Goal: Information Seeking & Learning: Learn about a topic

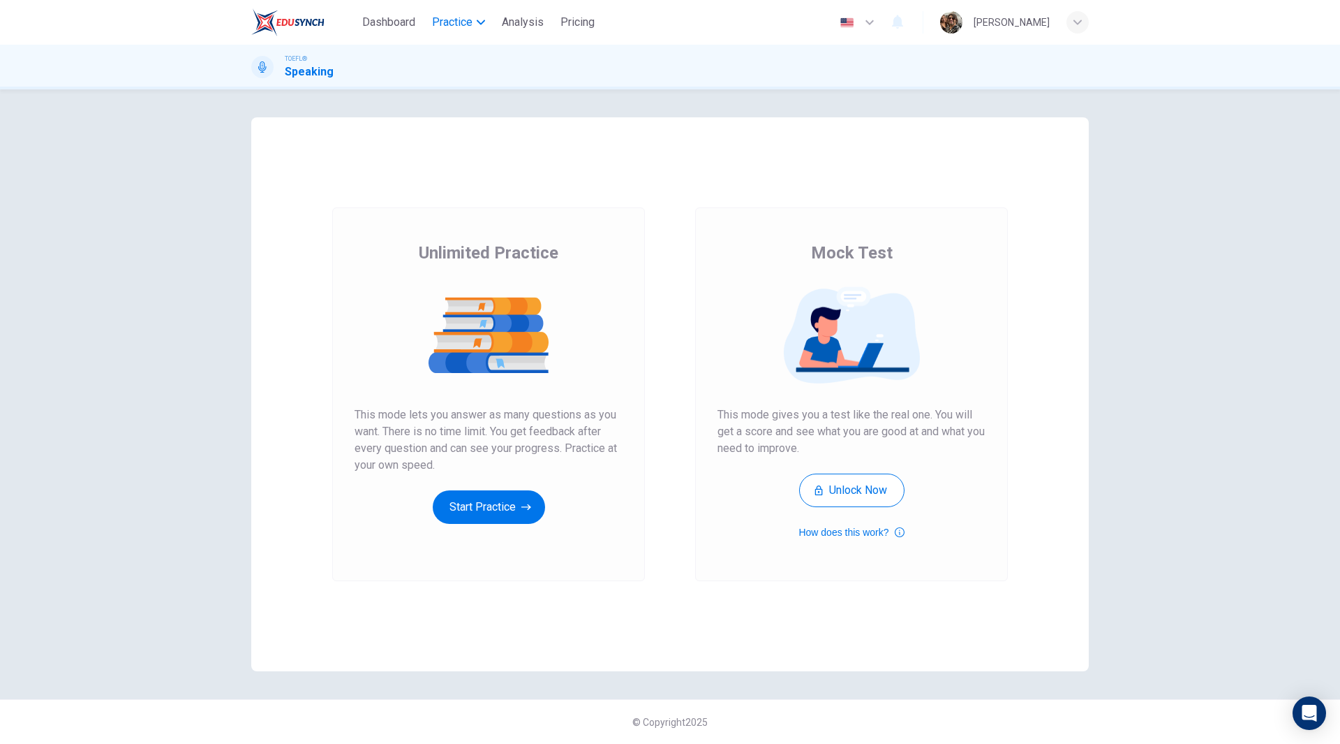
click at [470, 27] on span "Practice" at bounding box center [452, 22] width 40 height 17
click at [468, 27] on span "Practice" at bounding box center [452, 22] width 40 height 17
click at [467, 110] on span "TOEFL® Listening" at bounding box center [476, 112] width 101 height 17
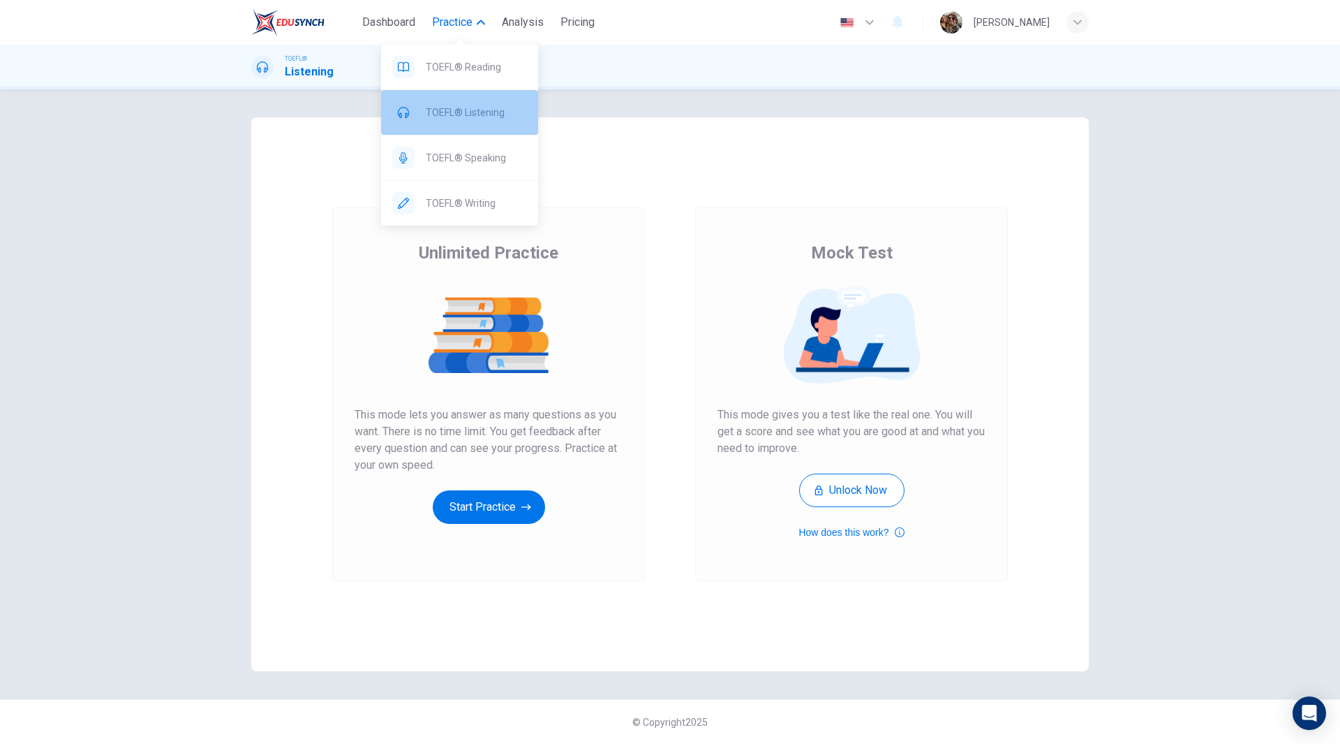
click at [477, 121] on div "TOEFL® Listening" at bounding box center [459, 112] width 157 height 45
click at [471, 114] on span "TOEFL® Listening" at bounding box center [476, 112] width 101 height 17
click at [457, 110] on span "TOEFL® Listening" at bounding box center [476, 112] width 101 height 17
click at [459, 107] on span "TOEFL® Listening" at bounding box center [476, 112] width 101 height 17
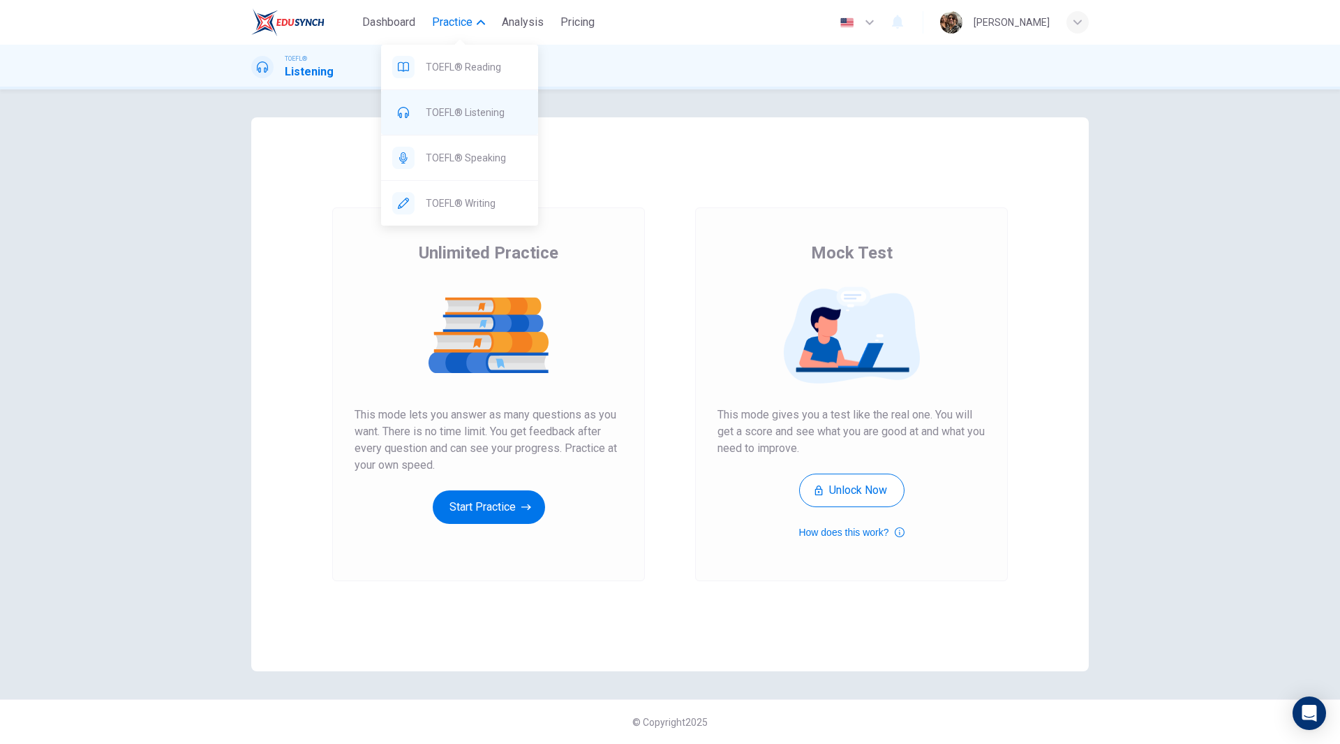
click at [459, 107] on span "TOEFL® Listening" at bounding box center [476, 112] width 101 height 17
click at [464, 23] on span "Practice" at bounding box center [452, 22] width 40 height 17
click at [461, 23] on span "Practice" at bounding box center [452, 22] width 40 height 17
click at [465, 113] on span "TOEFL® Listening" at bounding box center [476, 112] width 101 height 17
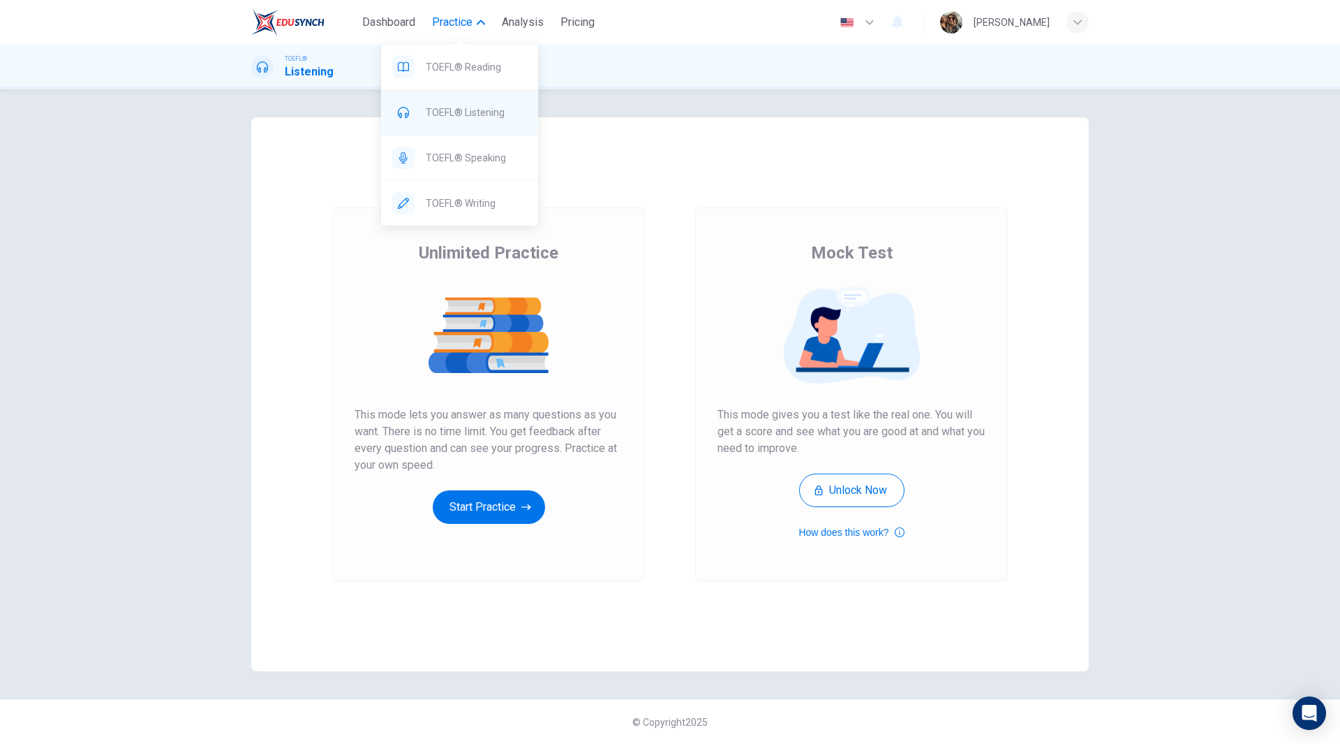
click at [464, 112] on span "TOEFL® Listening" at bounding box center [476, 112] width 101 height 17
click at [463, 112] on span "TOEFL® Listening" at bounding box center [476, 112] width 101 height 17
click at [593, 283] on div at bounding box center [489, 335] width 268 height 109
click at [1134, 151] on div "Unlimited Practice Mock Test Unlimited Practice This mode lets you answer as ma…" at bounding box center [670, 416] width 1340 height 654
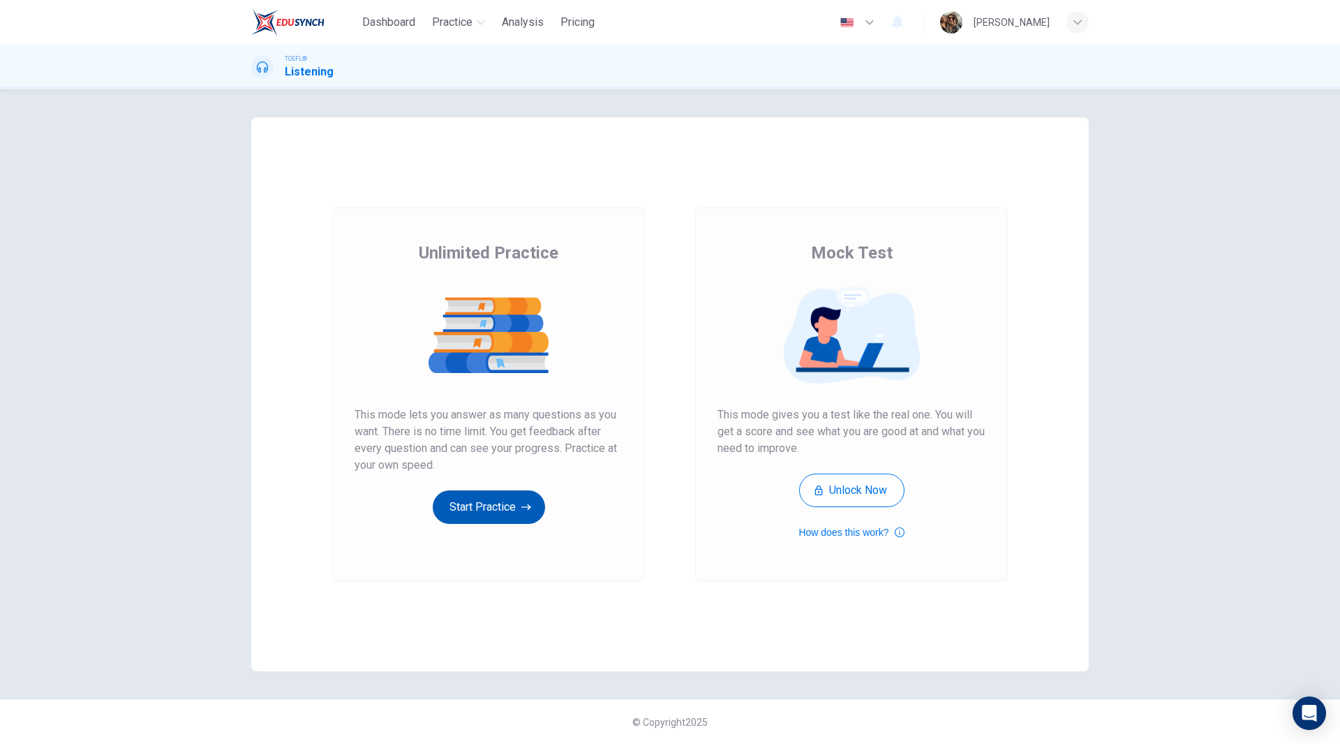
click at [512, 511] on button "Start Practice" at bounding box center [489, 507] width 112 height 34
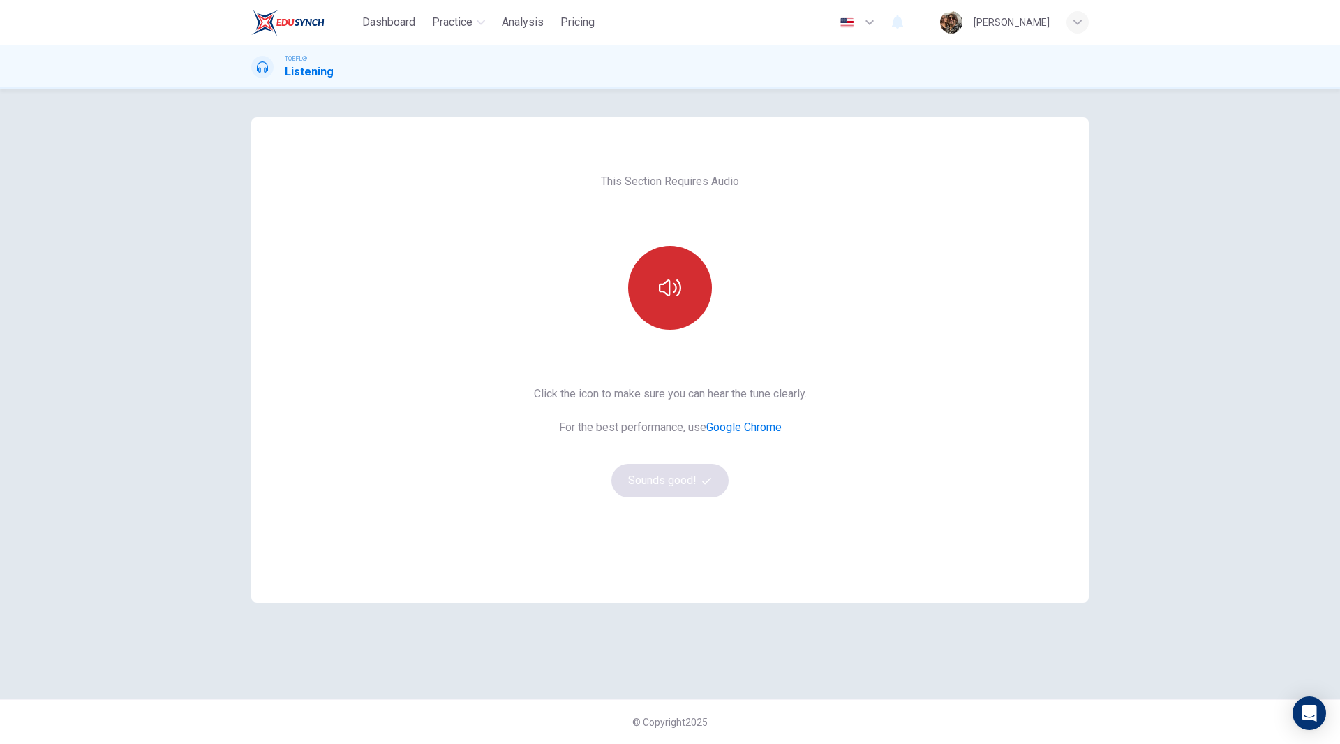
click at [681, 293] on button "button" at bounding box center [670, 288] width 84 height 84
click at [665, 482] on button "Sounds good!" at bounding box center [670, 481] width 117 height 34
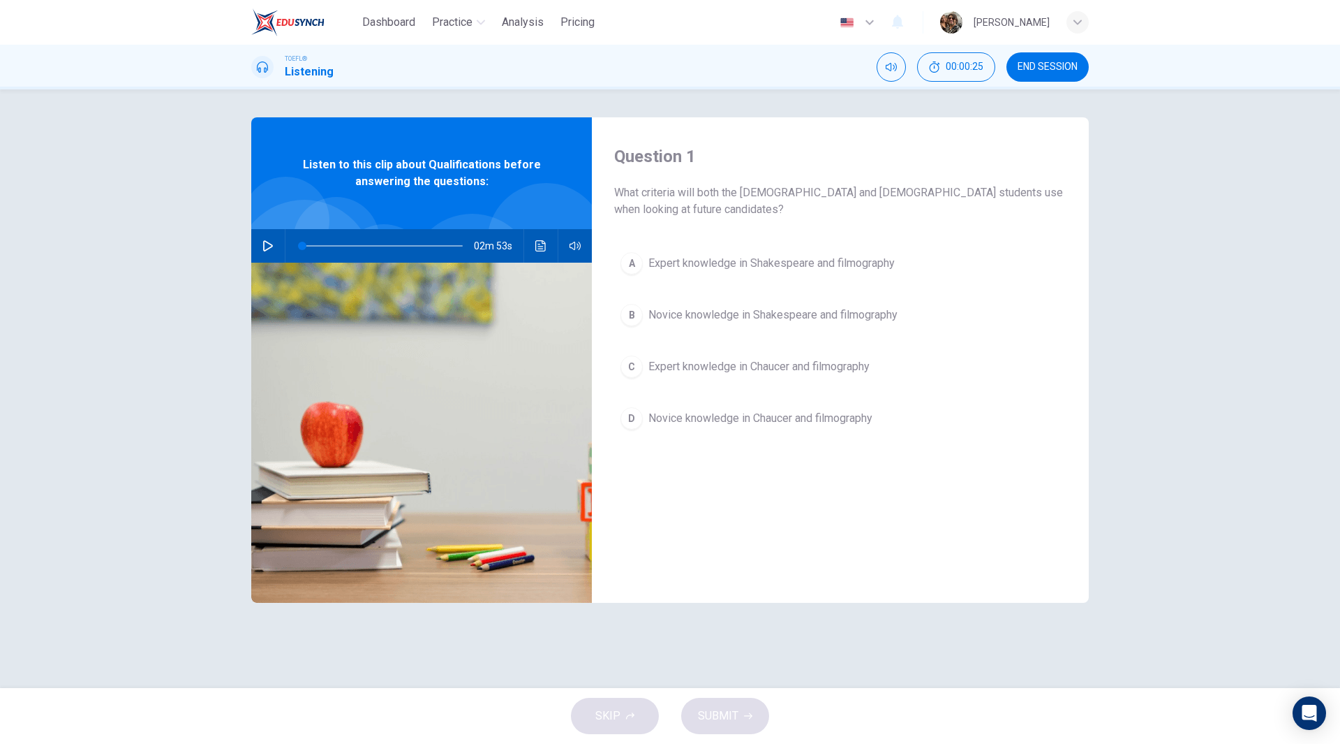
click at [263, 245] on icon "button" at bounding box center [268, 245] width 11 height 11
type input "0"
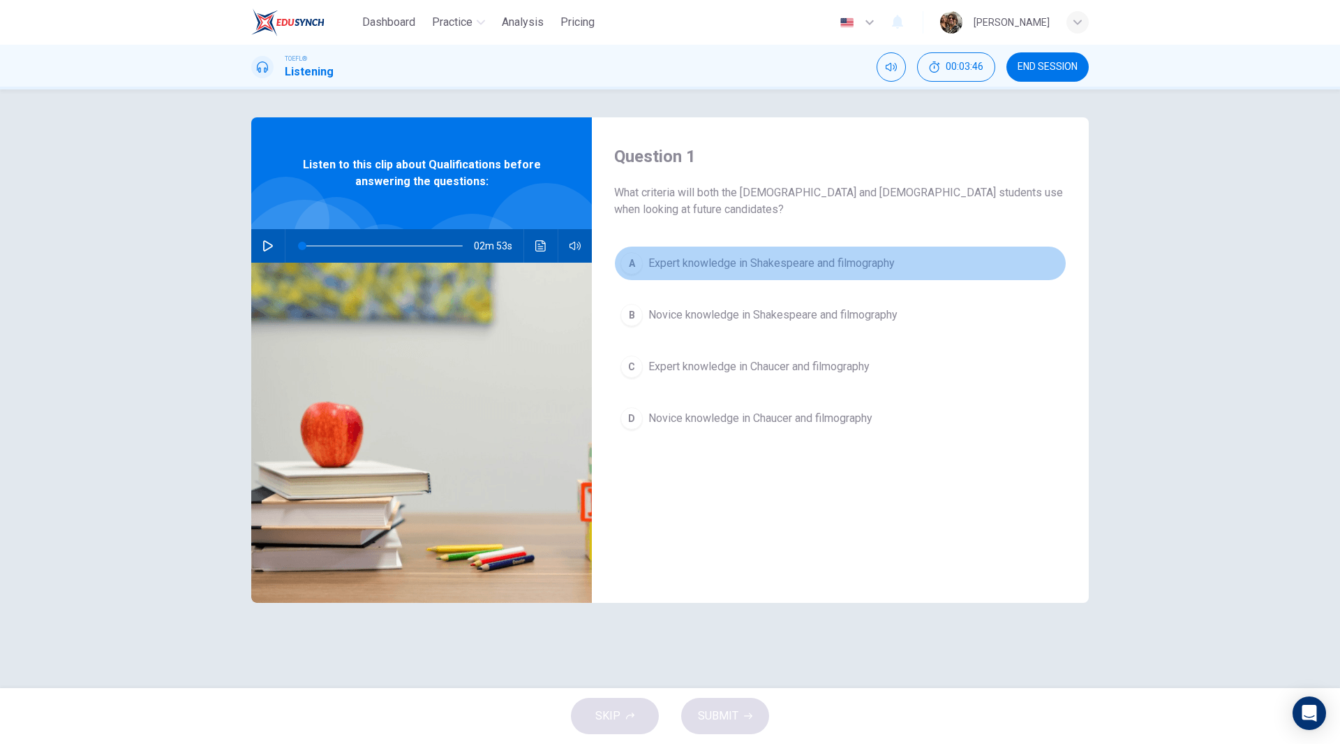
click at [790, 261] on span "Expert knowledge in Shakespeare and filmography" at bounding box center [772, 263] width 246 height 17
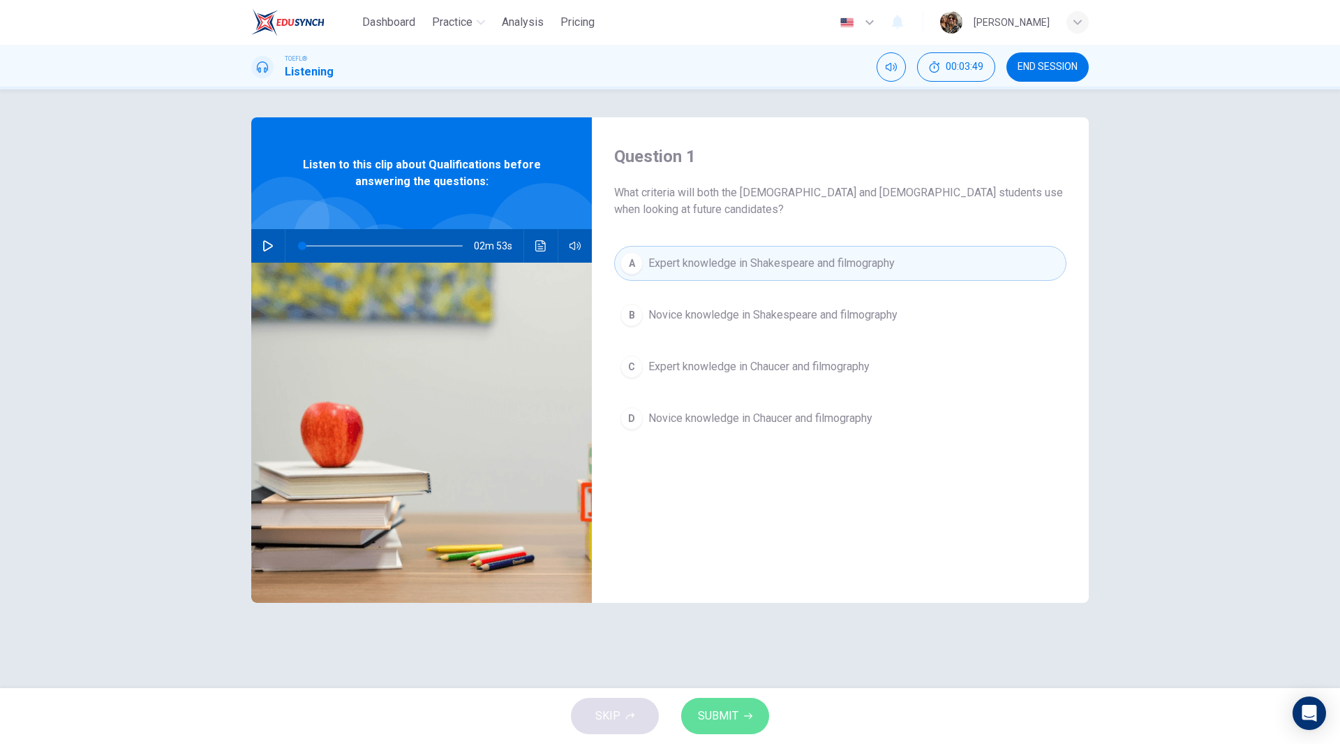
click at [741, 714] on button "SUBMIT" at bounding box center [725, 715] width 88 height 36
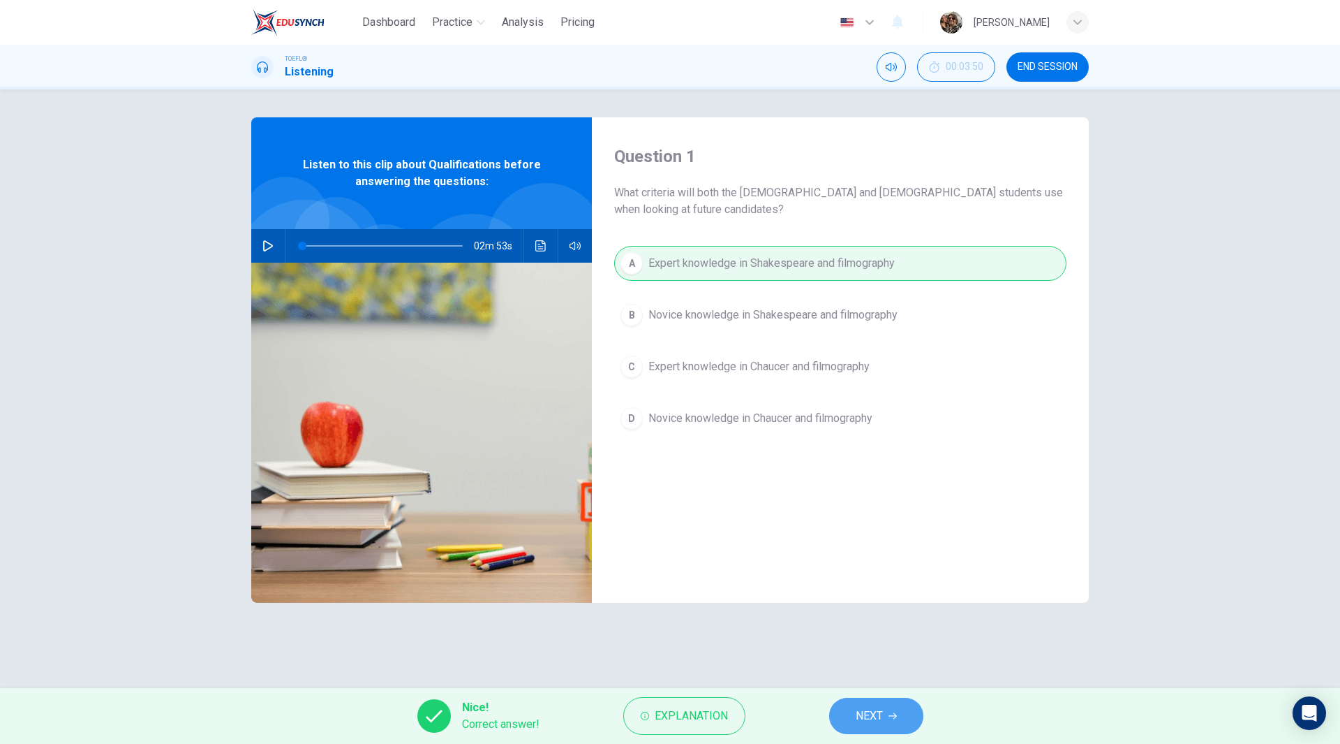
click at [885, 722] on button "NEXT" at bounding box center [876, 715] width 94 height 36
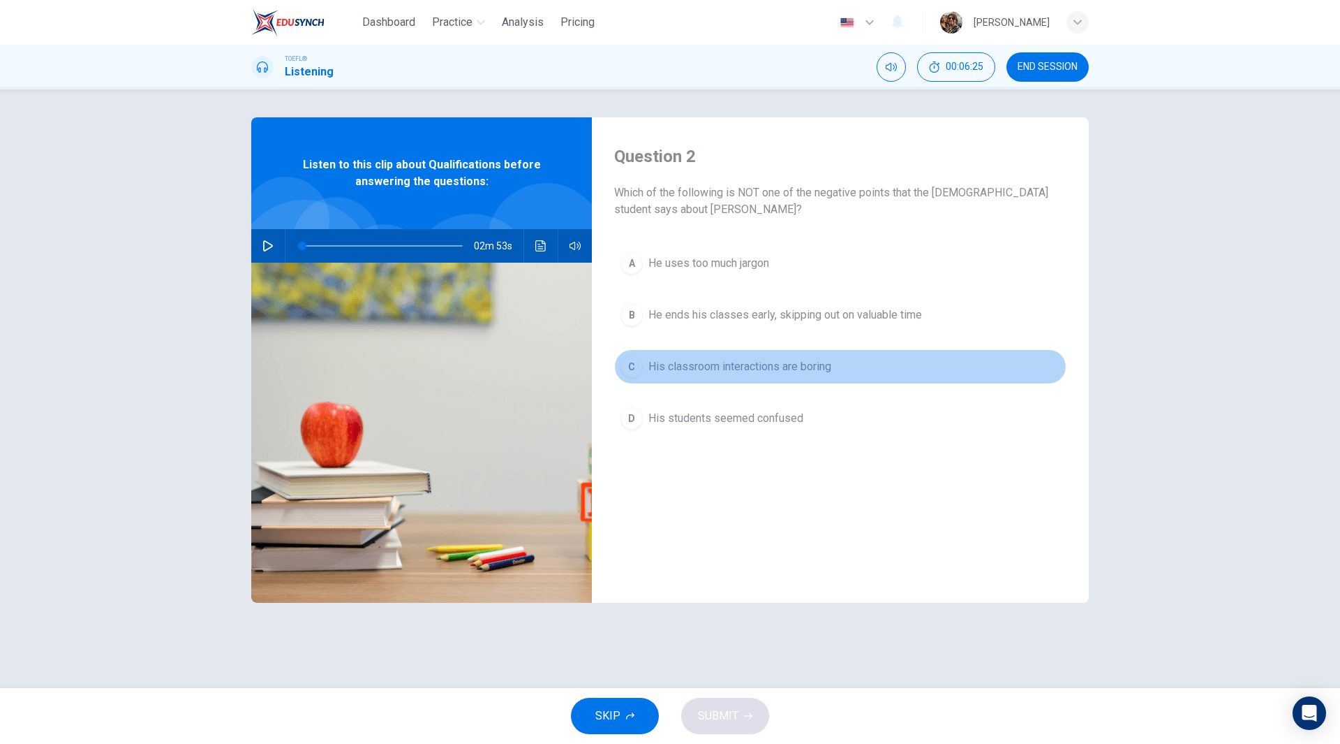
click at [702, 367] on span "His classroom interactions are boring" at bounding box center [740, 366] width 183 height 17
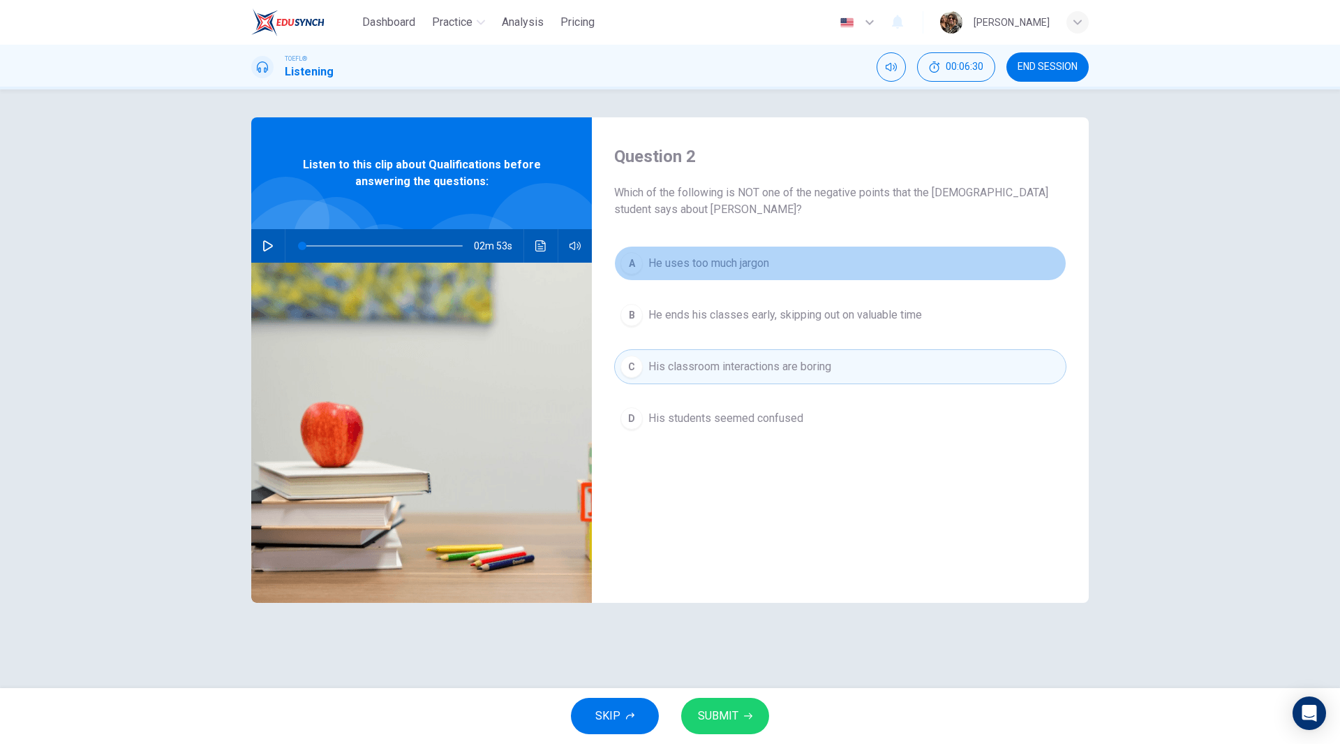
click at [676, 258] on span "He uses too much jargon" at bounding box center [709, 263] width 121 height 17
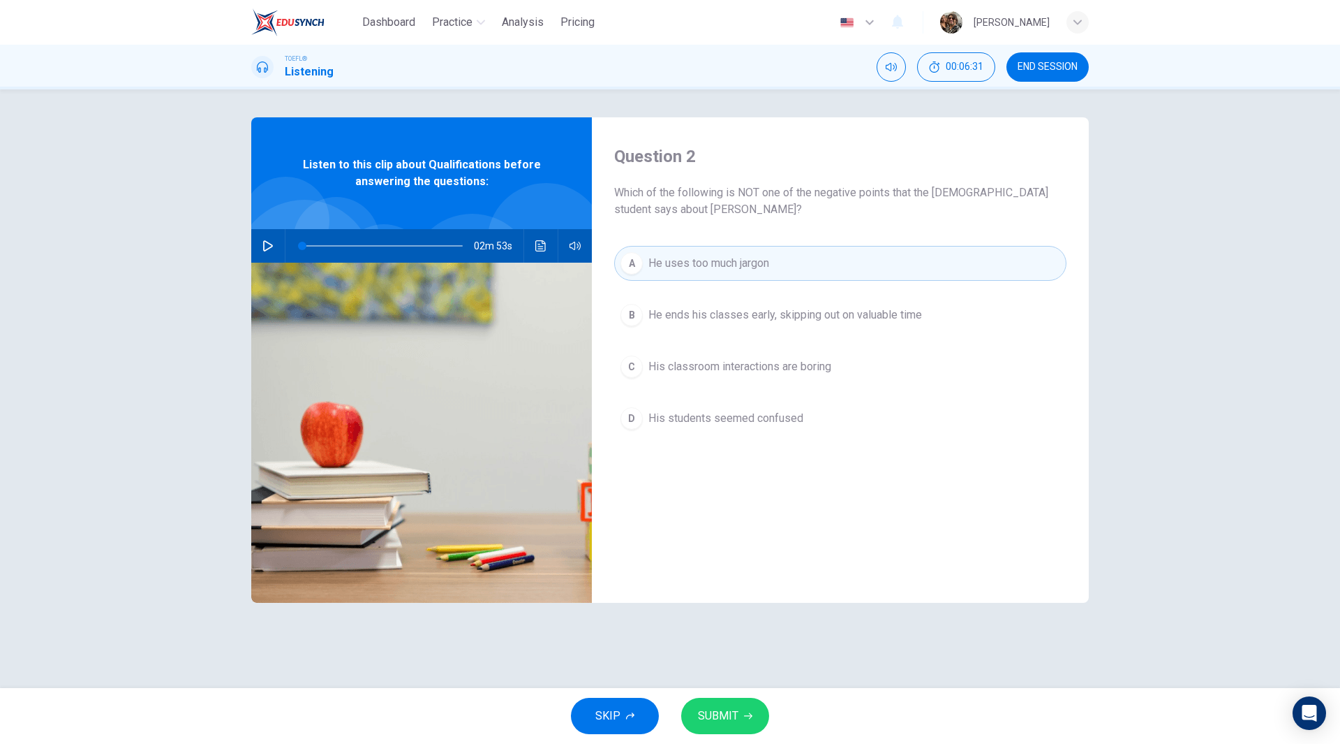
click at [695, 372] on span "His classroom interactions are boring" at bounding box center [740, 366] width 183 height 17
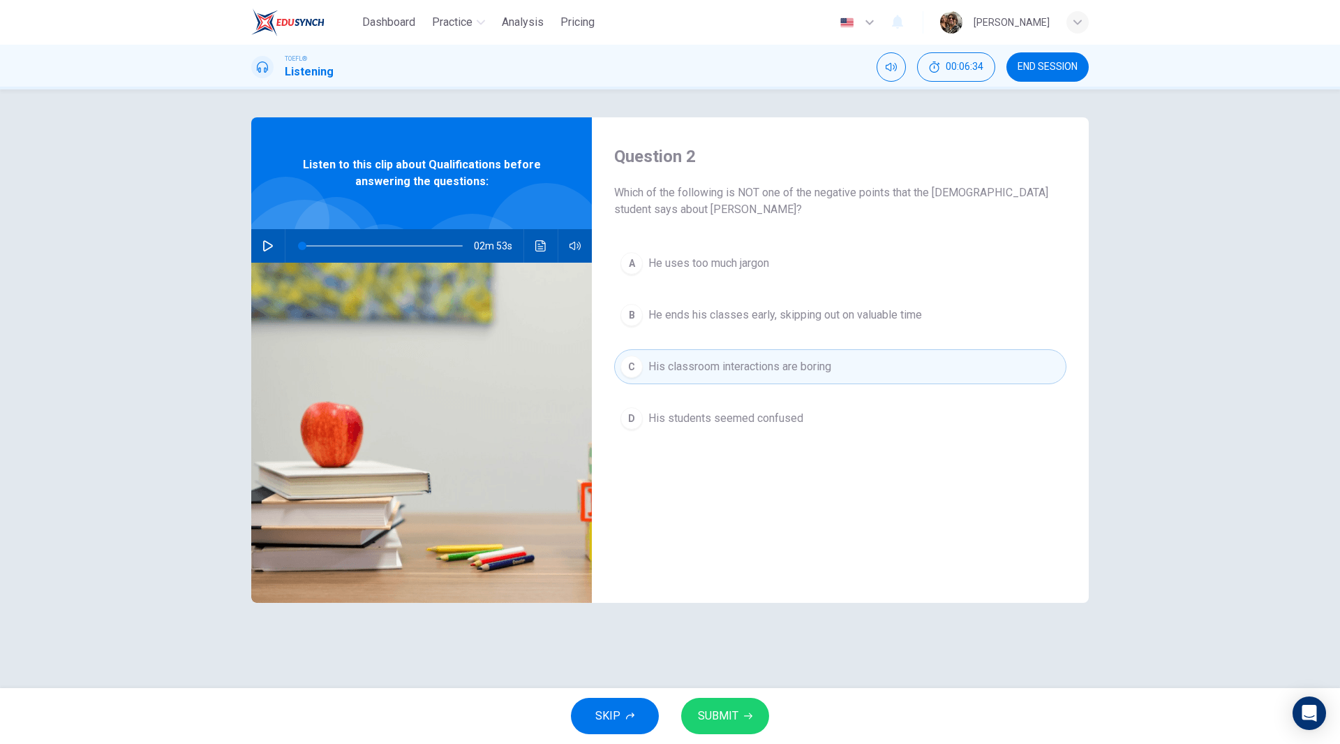
click at [736, 709] on span "SUBMIT" at bounding box center [718, 716] width 40 height 20
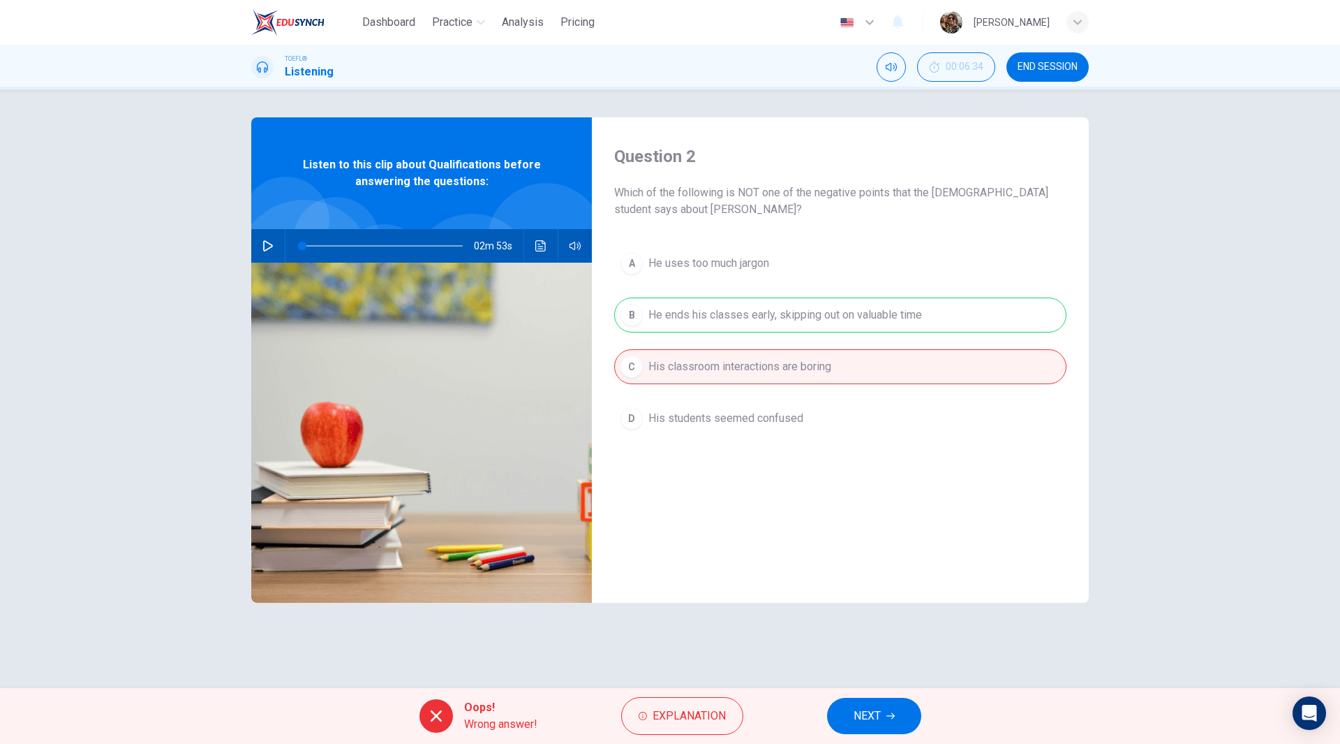
click at [783, 309] on div "A He uses too much jargon B He ends his classes early, skipping out on valuable…" at bounding box center [840, 355] width 452 height 218
click at [877, 716] on span "NEXT" at bounding box center [867, 716] width 27 height 20
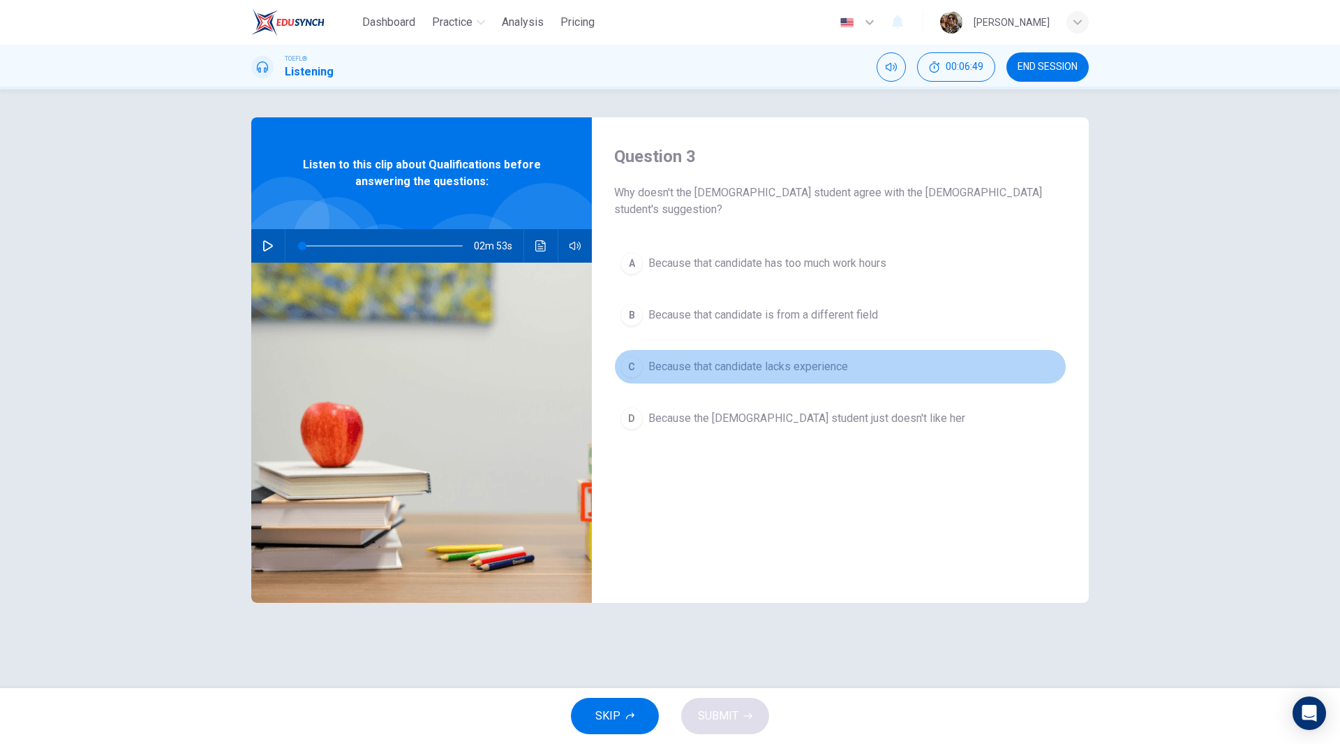
click at [785, 358] on span "Because that candidate lacks experience" at bounding box center [749, 366] width 200 height 17
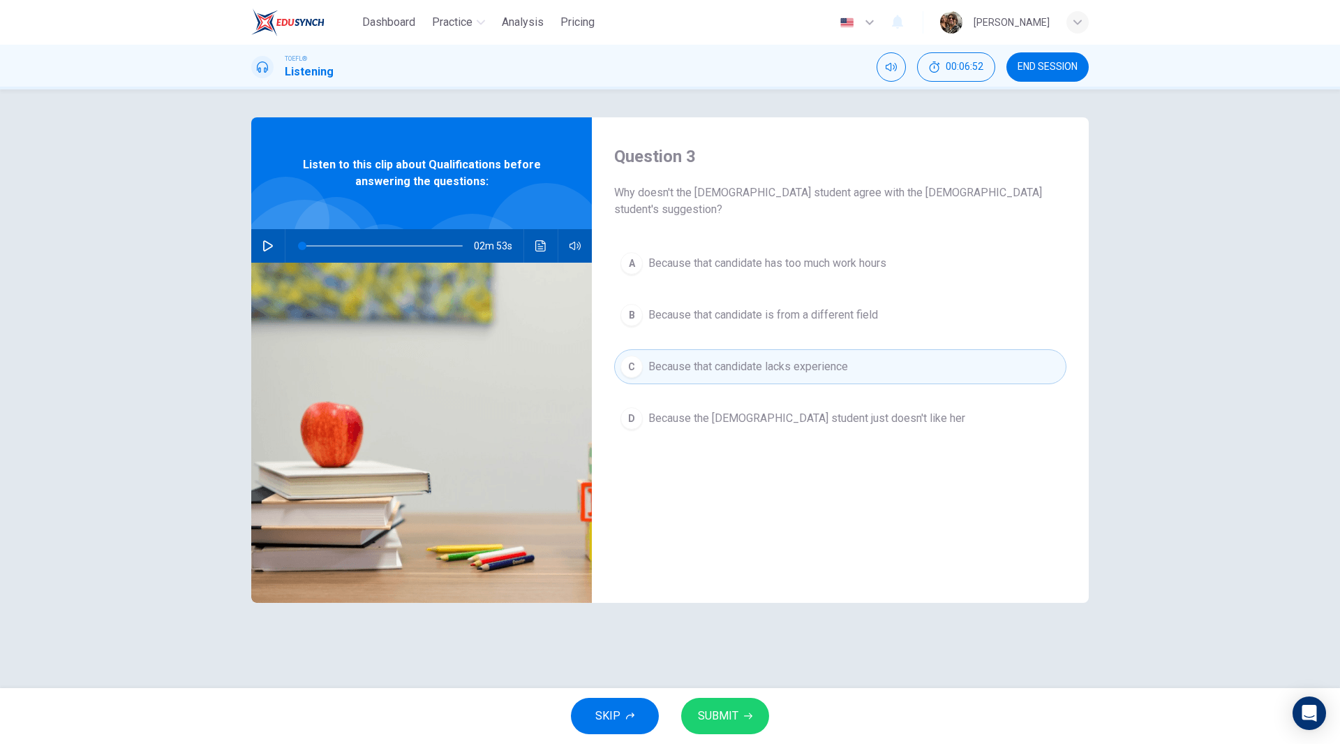
click at [730, 718] on span "SUBMIT" at bounding box center [718, 716] width 40 height 20
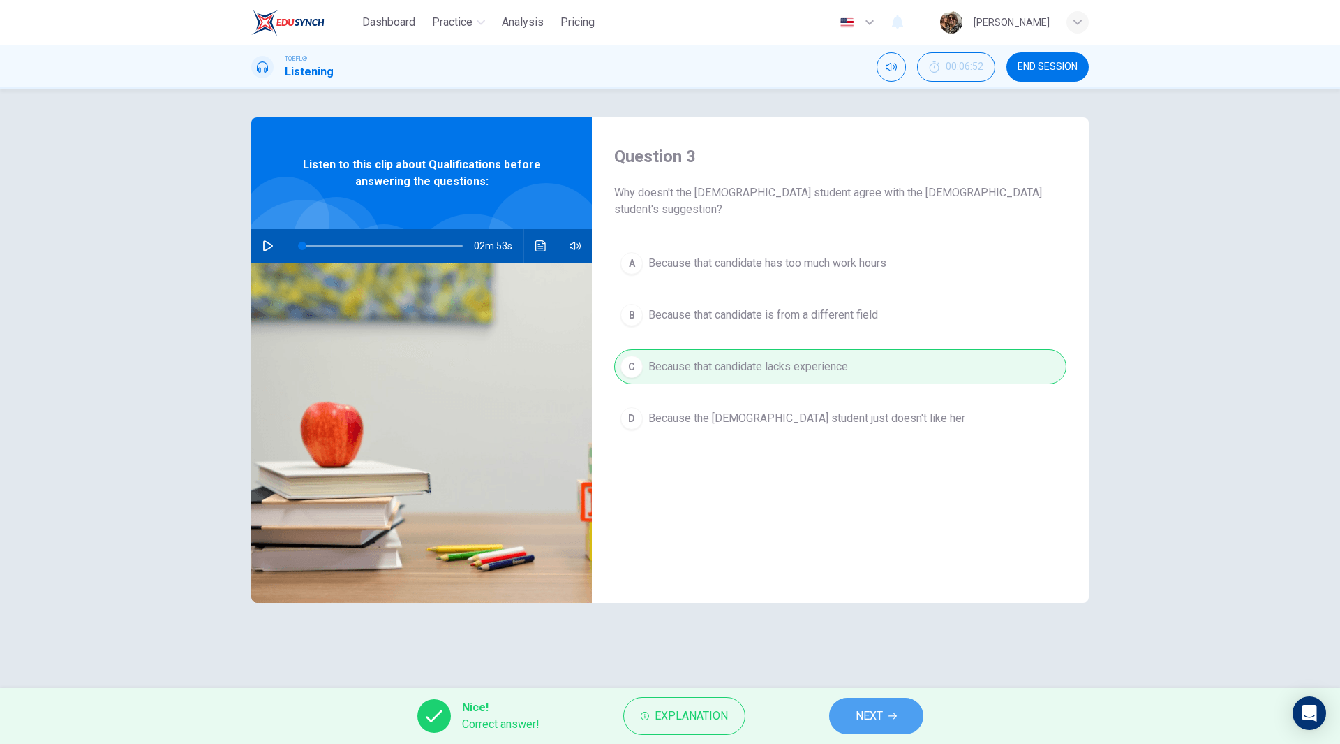
click at [866, 723] on span "NEXT" at bounding box center [869, 716] width 27 height 20
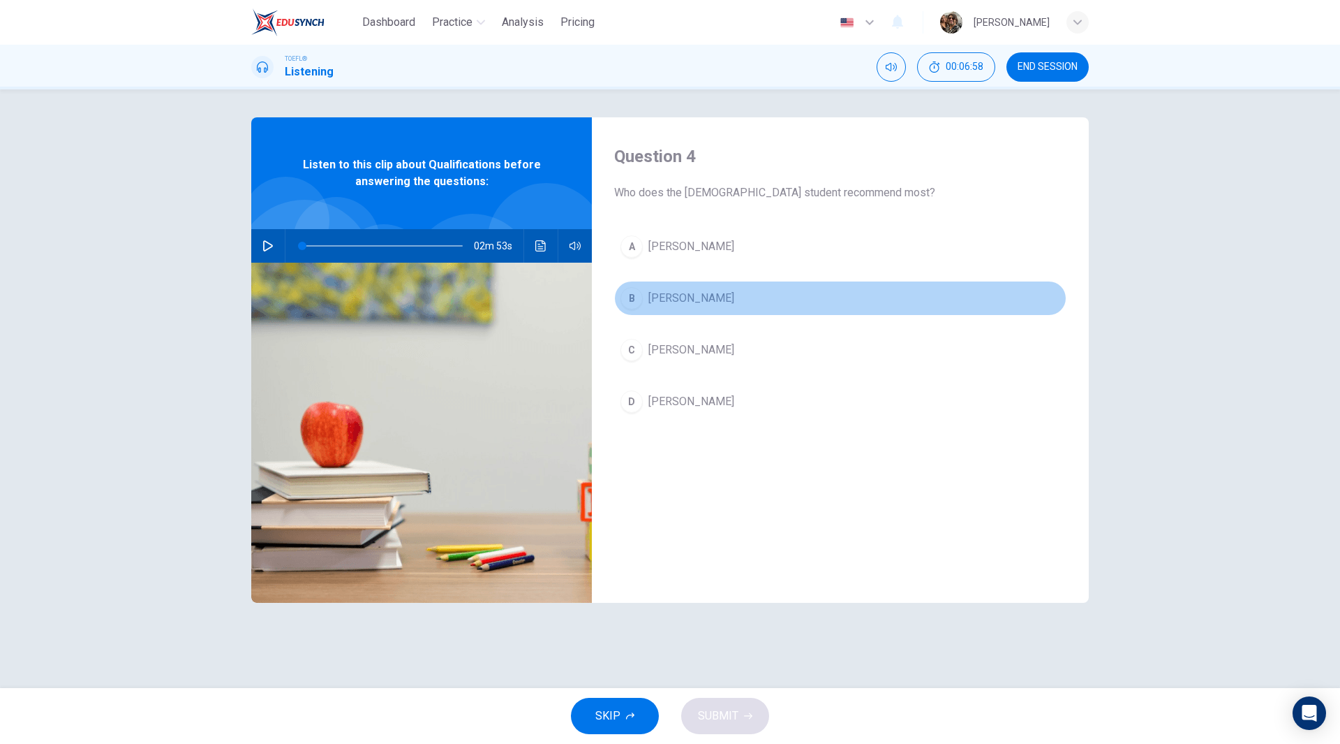
click at [669, 295] on span "[PERSON_NAME]" at bounding box center [692, 298] width 86 height 17
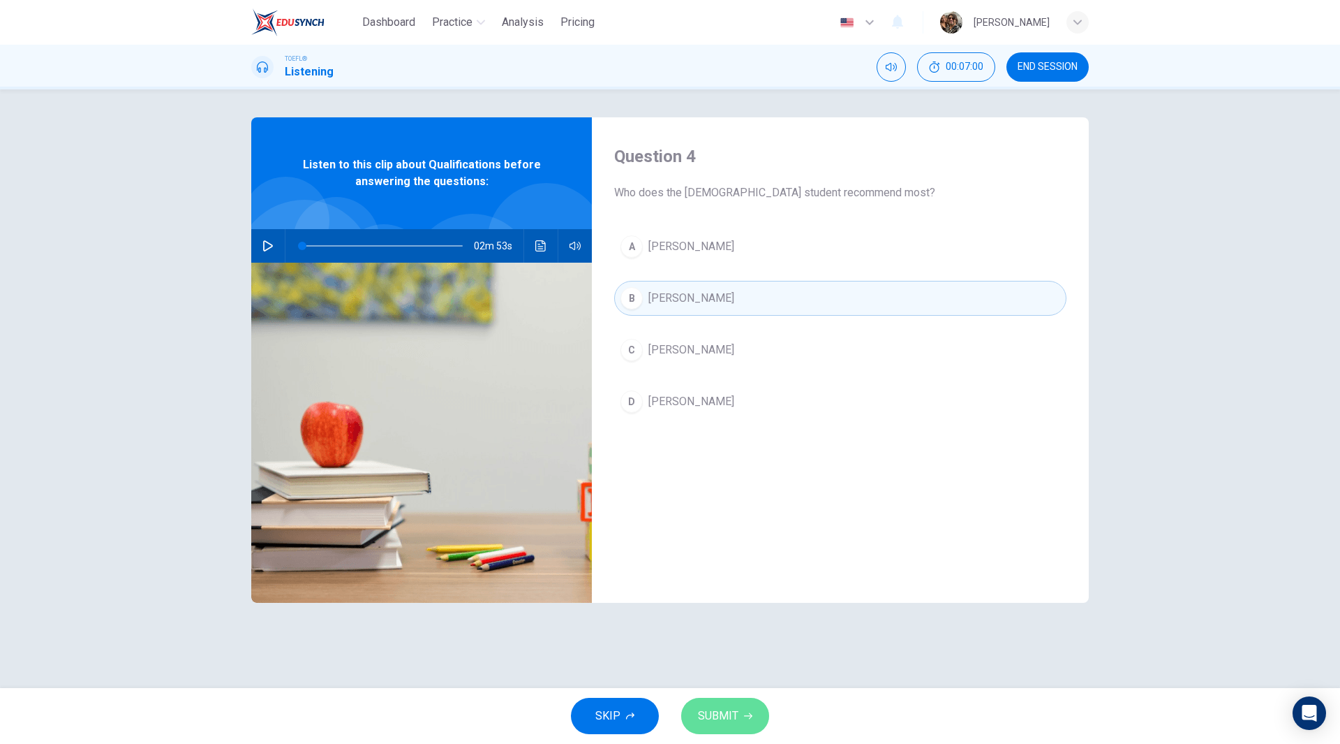
click at [727, 711] on span "SUBMIT" at bounding box center [718, 716] width 40 height 20
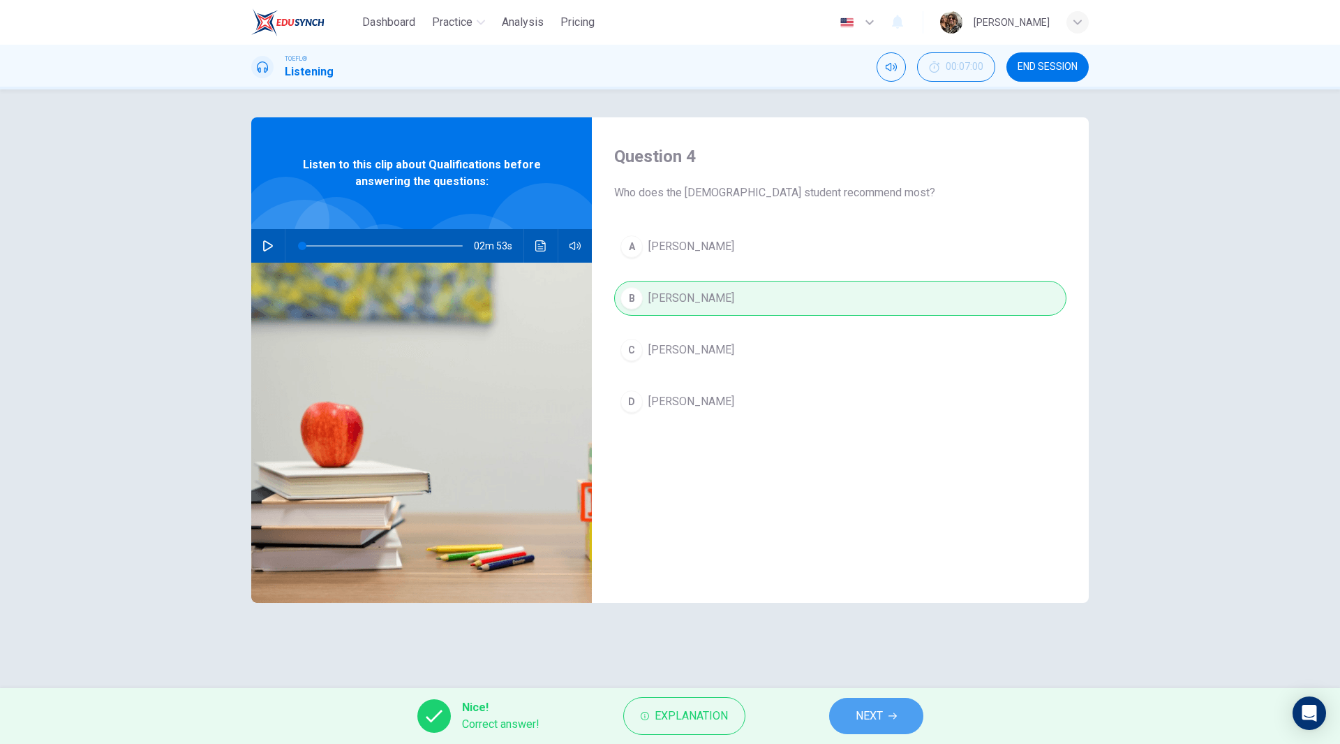
click at [875, 723] on span "NEXT" at bounding box center [869, 716] width 27 height 20
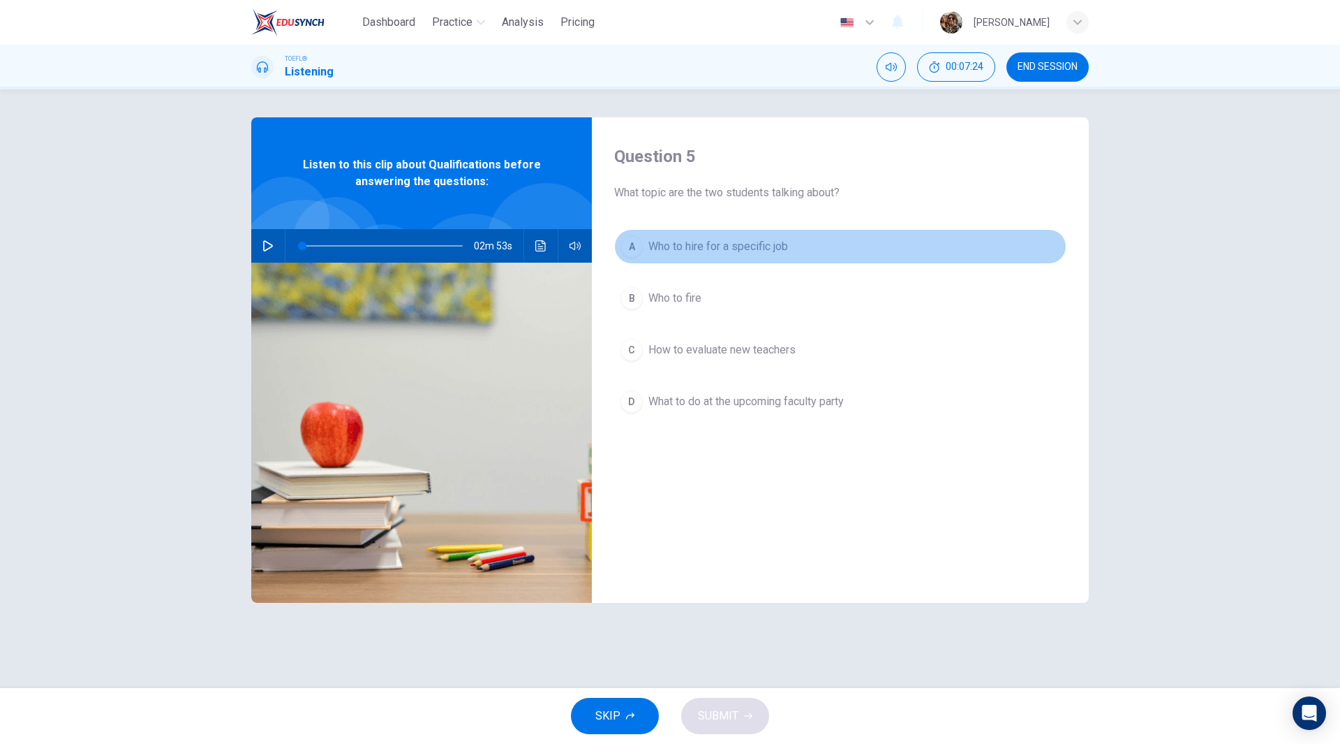
click at [707, 252] on span "Who to hire for a specific job" at bounding box center [719, 246] width 140 height 17
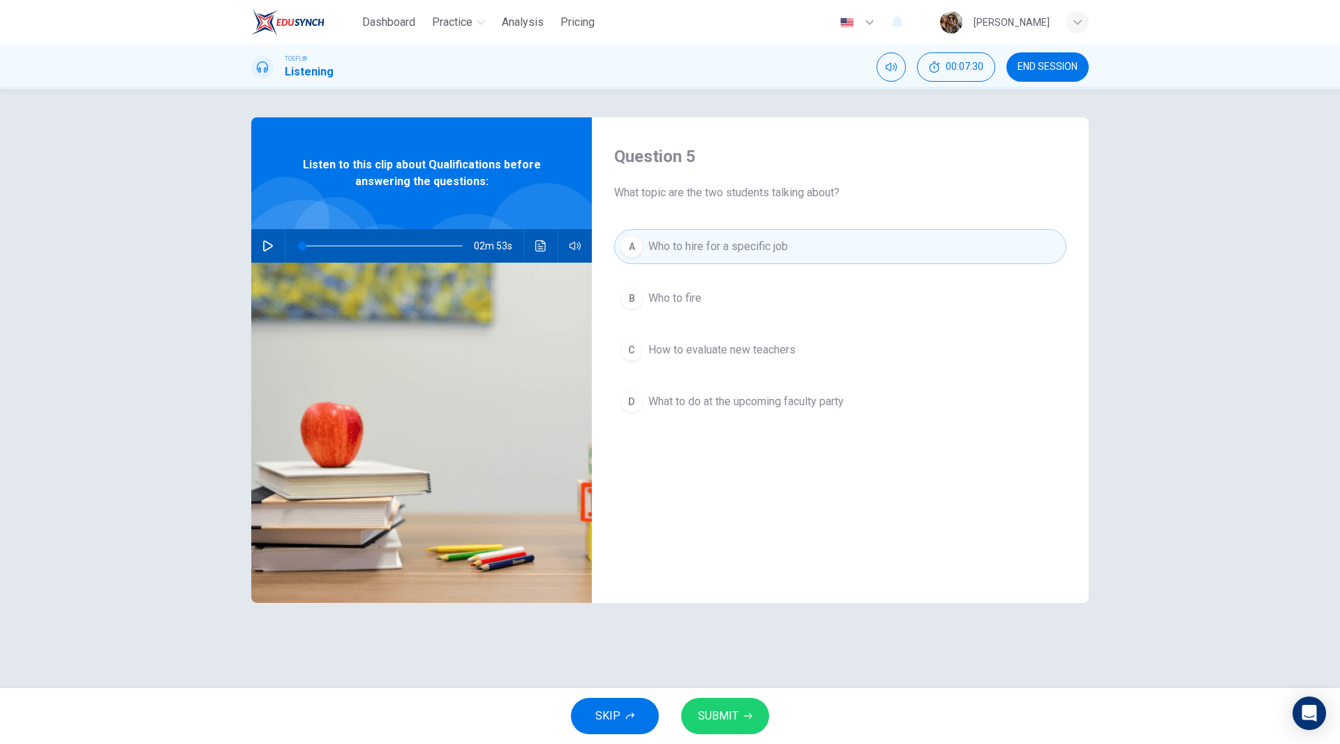
click at [736, 711] on span "SUBMIT" at bounding box center [718, 716] width 40 height 20
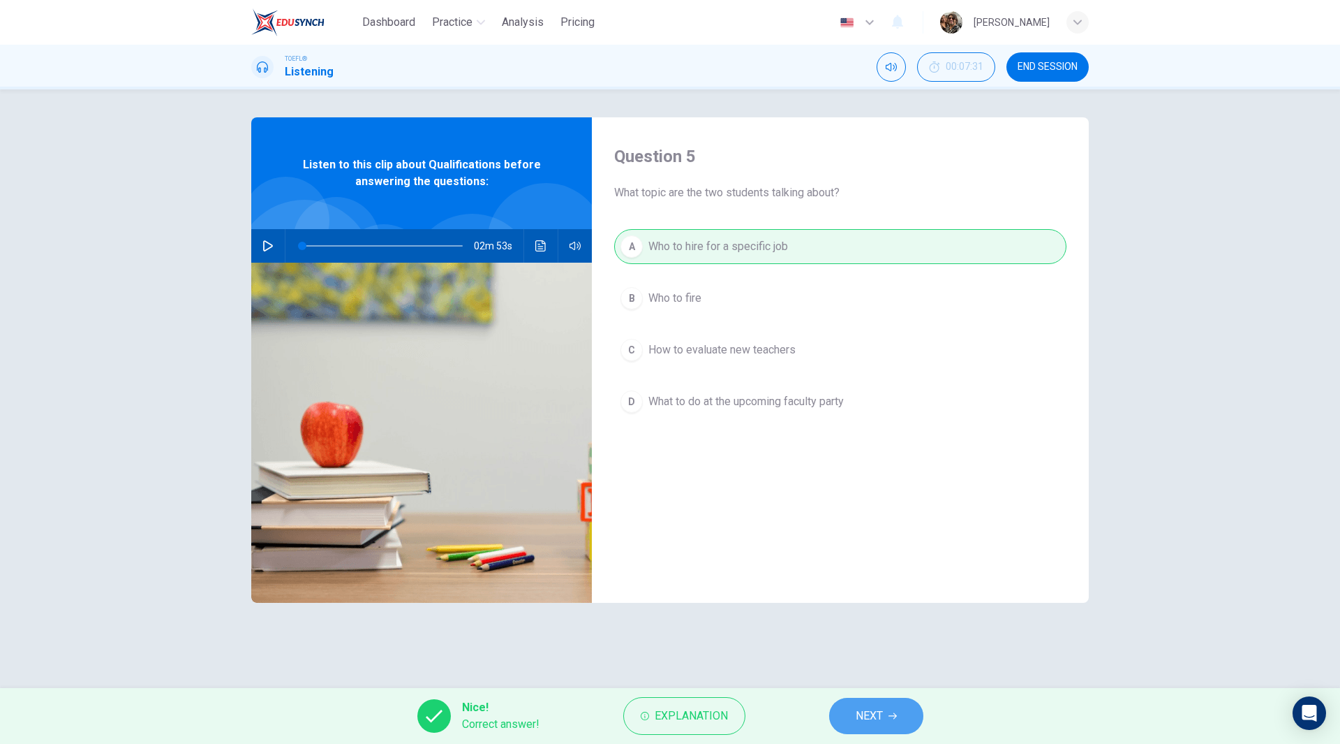
click at [869, 723] on span "NEXT" at bounding box center [869, 716] width 27 height 20
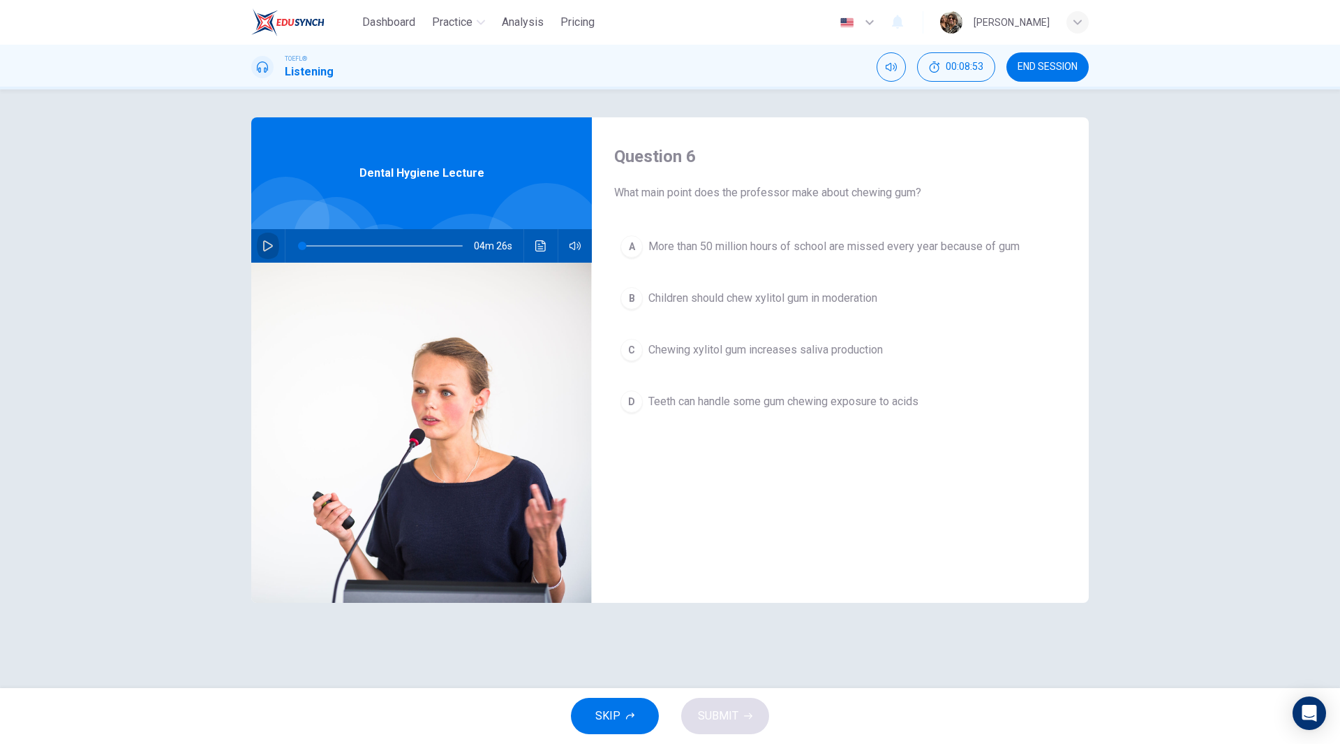
click at [262, 246] on button "button" at bounding box center [268, 246] width 22 height 34
type input "0"
click at [786, 246] on span "More than 50 million hours of school are missed every year because of gum" at bounding box center [834, 246] width 371 height 17
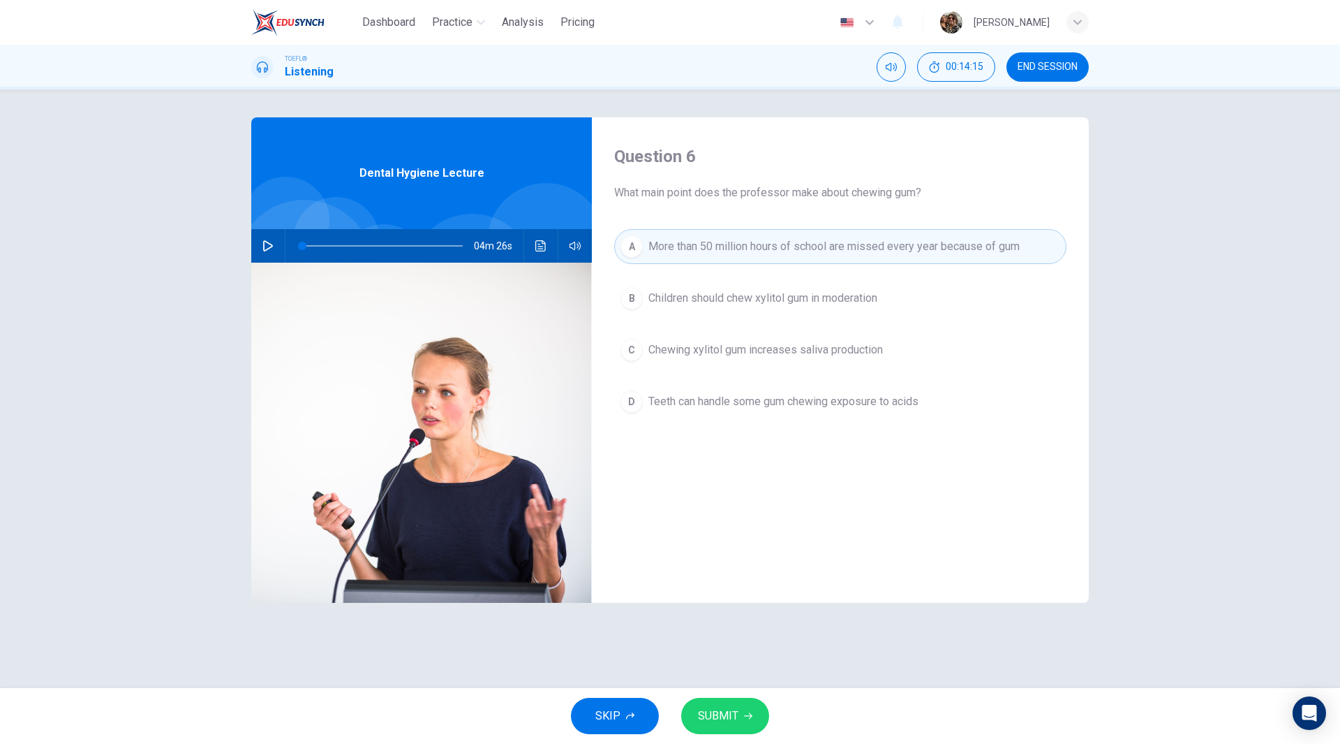
click at [769, 293] on span "Children should chew xylitol gum in moderation" at bounding box center [763, 298] width 229 height 17
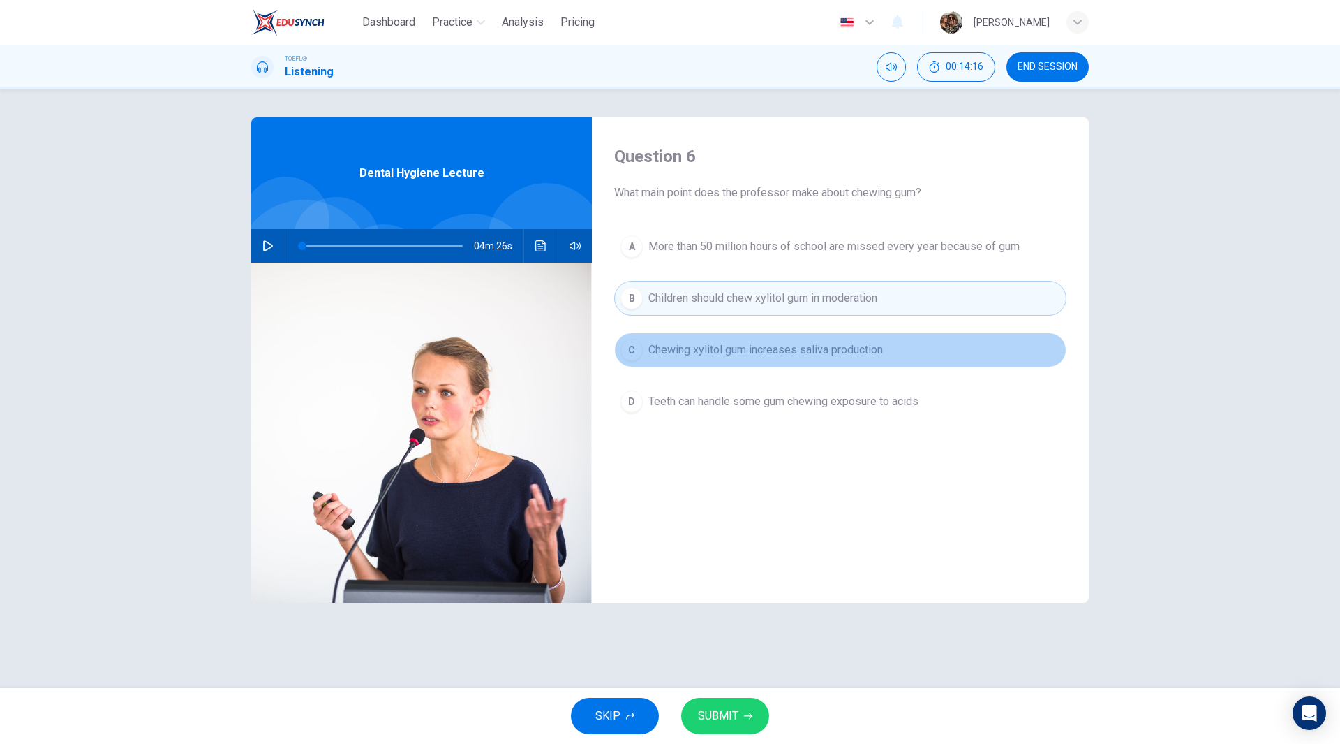
click at [769, 341] on span "Chewing xylitol gum increases saliva production" at bounding box center [766, 349] width 235 height 17
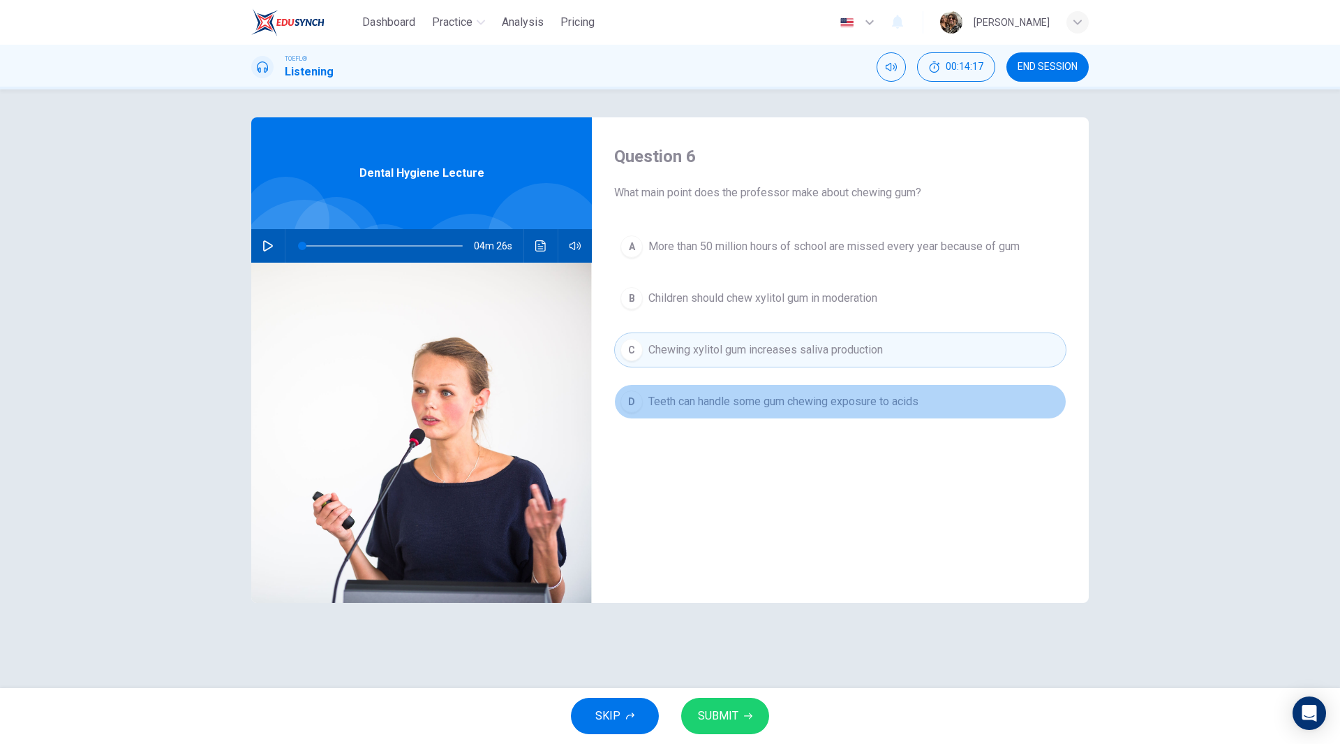
click at [763, 387] on button "D Teeth can handle some gum chewing exposure to acids" at bounding box center [840, 401] width 452 height 35
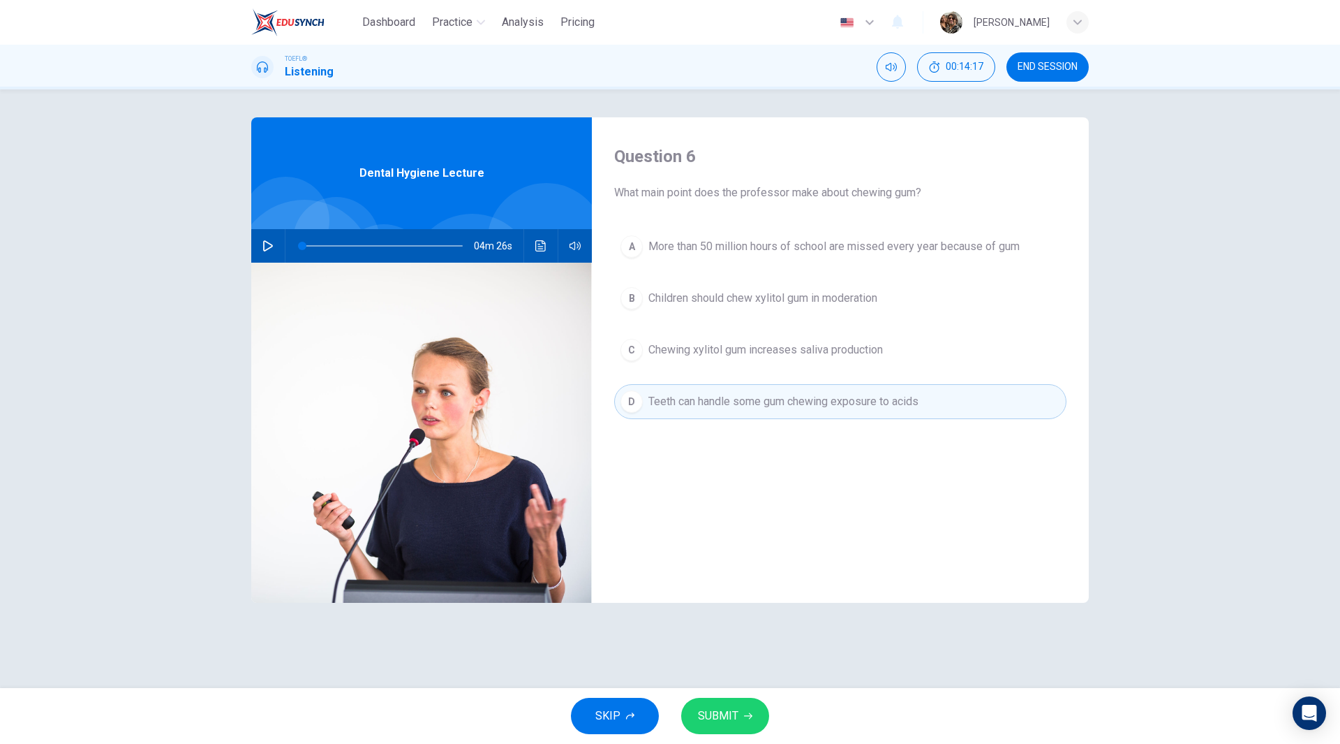
click at [763, 393] on span "Teeth can handle some gum chewing exposure to acids" at bounding box center [784, 401] width 270 height 17
click at [751, 357] on span "Chewing xylitol gum increases saliva production" at bounding box center [766, 349] width 235 height 17
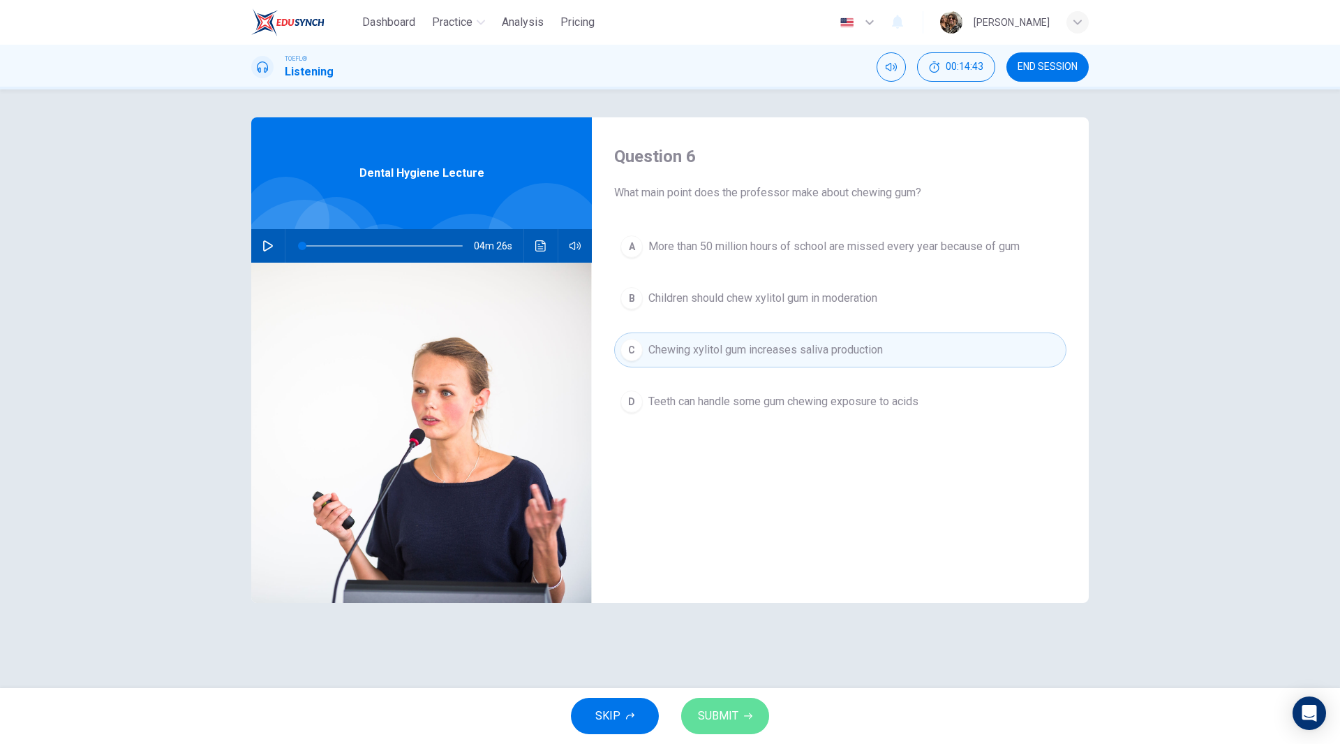
click at [732, 712] on span "SUBMIT" at bounding box center [718, 716] width 40 height 20
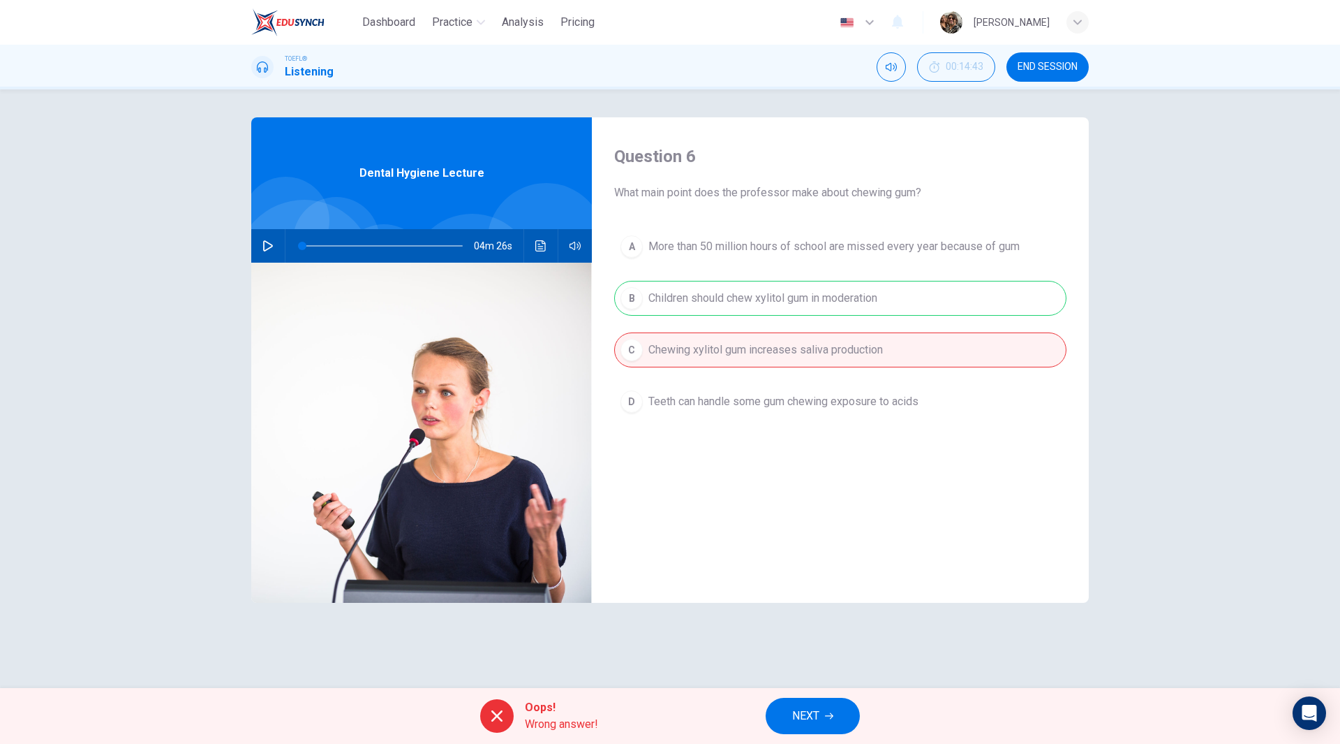
click at [808, 714] on span "NEXT" at bounding box center [805, 716] width 27 height 20
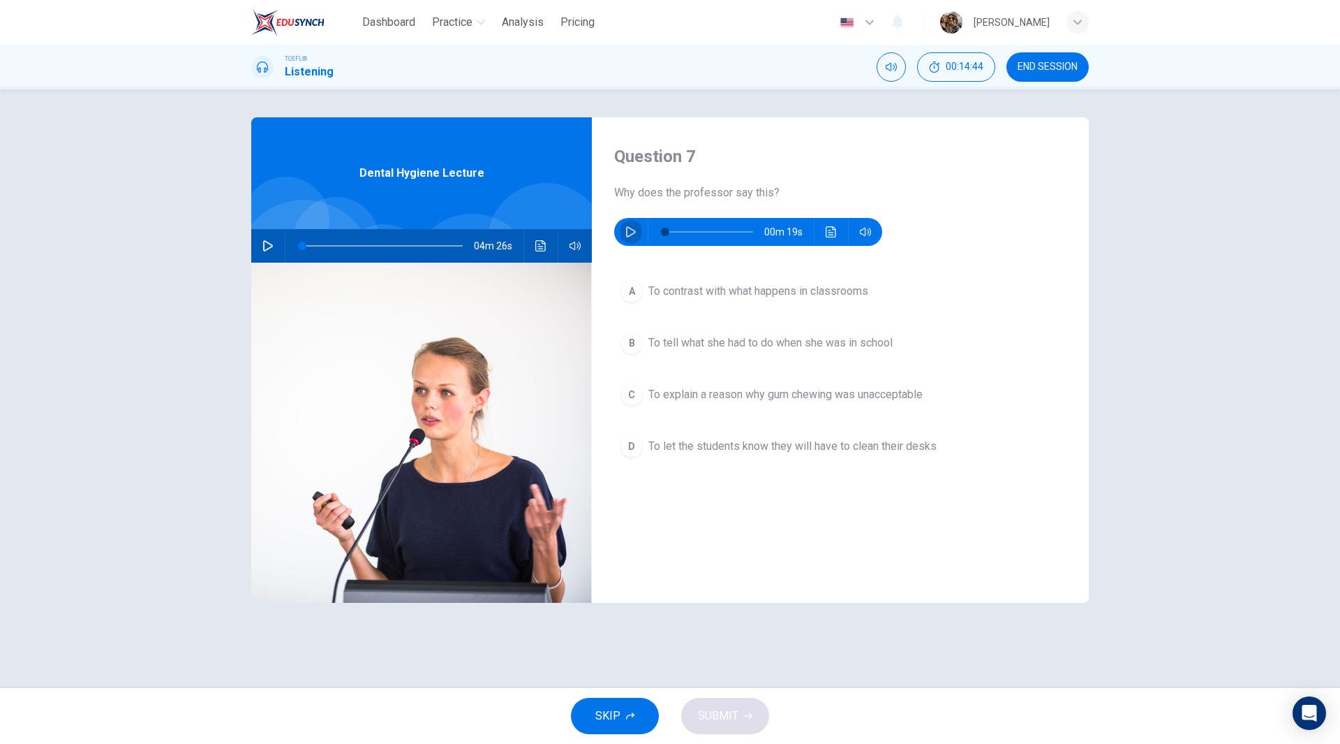
click at [628, 233] on icon "button" at bounding box center [631, 231] width 11 height 11
type input "0"
click at [825, 238] on button "Click to see the audio transcription" at bounding box center [831, 232] width 22 height 28
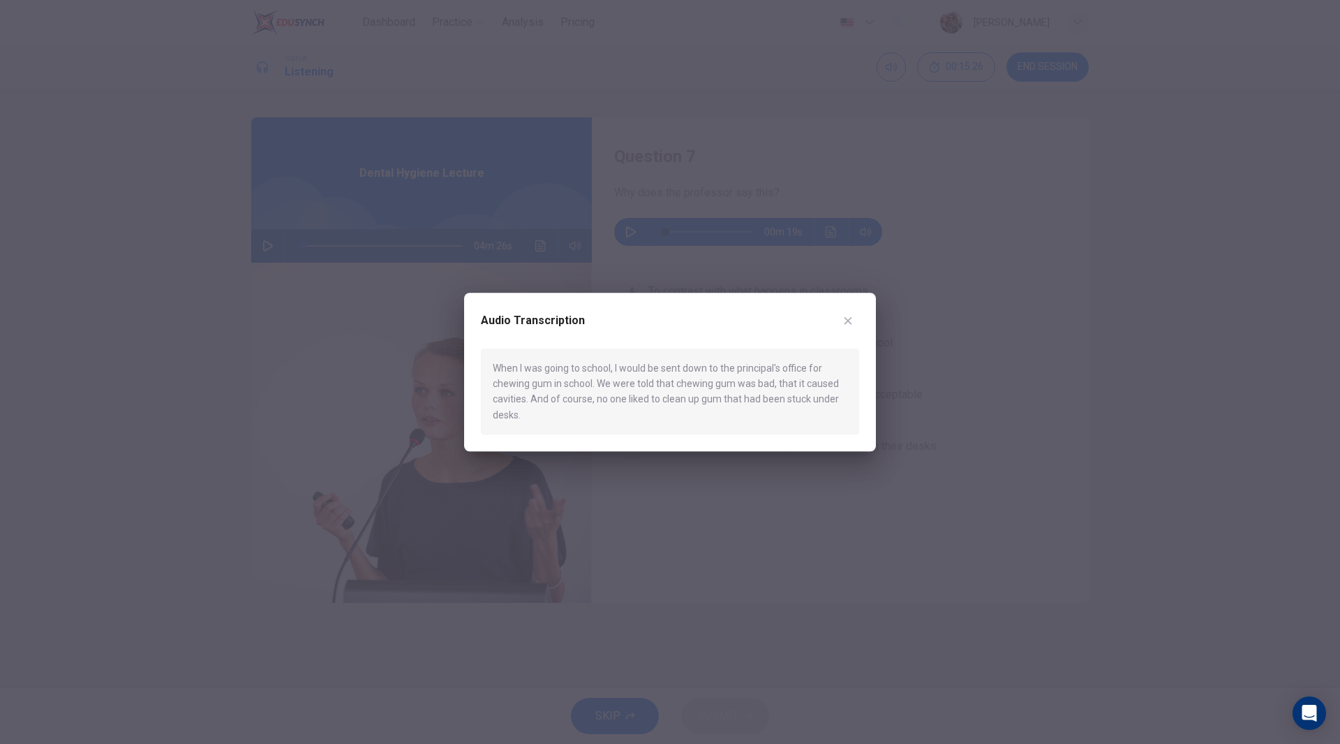
click at [972, 297] on div at bounding box center [670, 372] width 1340 height 744
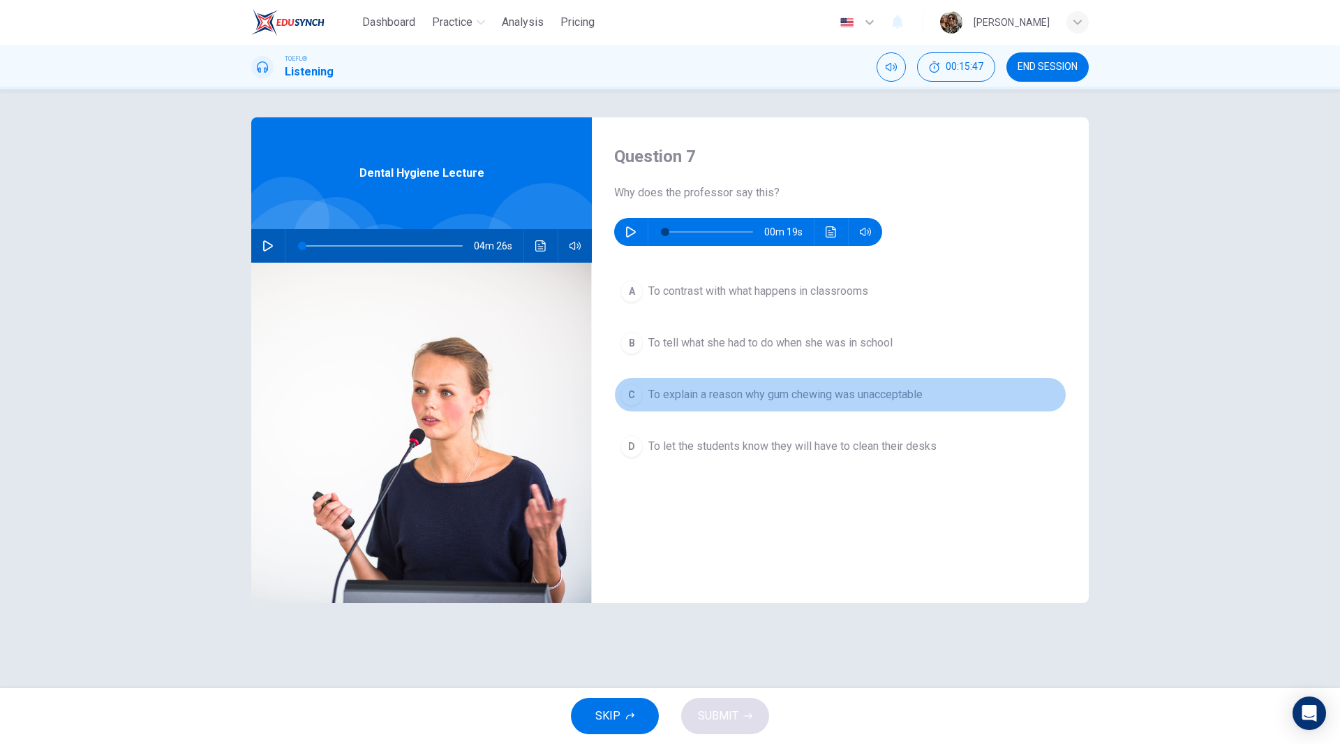
click at [810, 407] on button "C To explain a reason why gum chewing was unacceptable" at bounding box center [840, 394] width 452 height 35
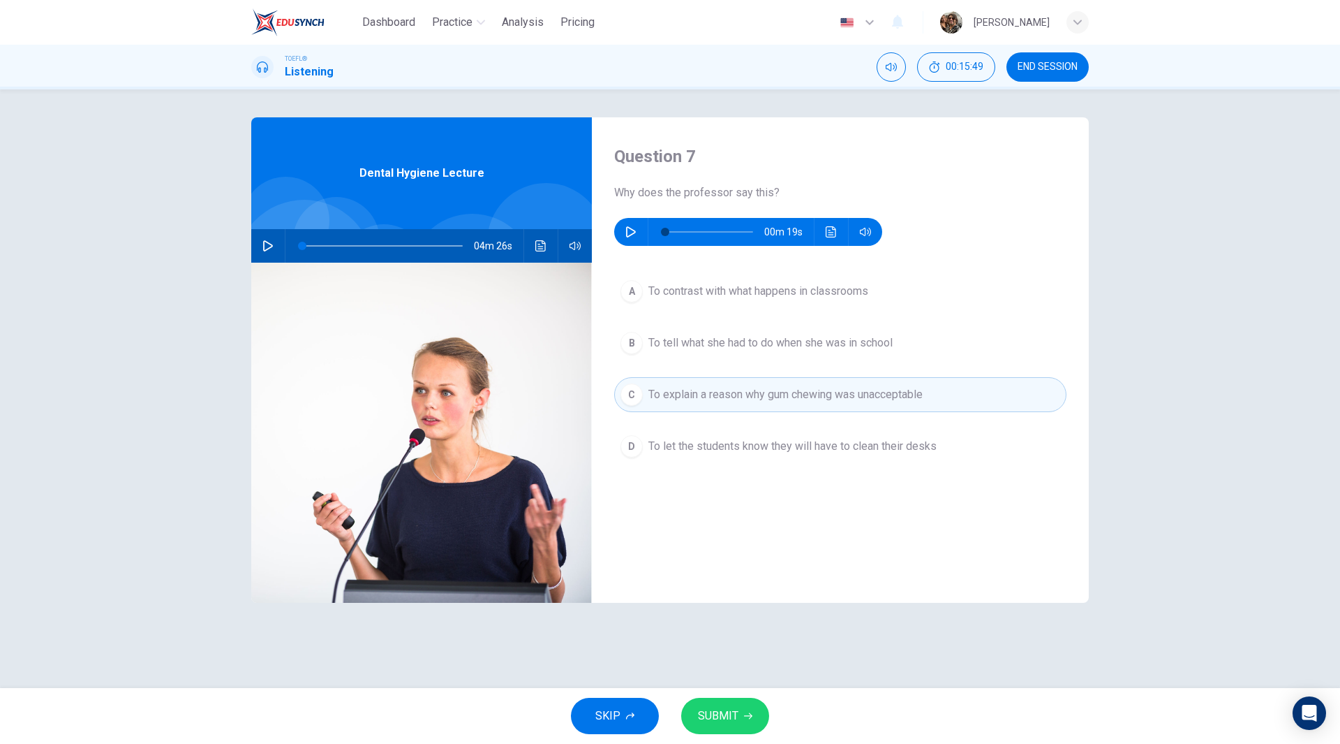
click at [720, 715] on span "SUBMIT" at bounding box center [718, 716] width 40 height 20
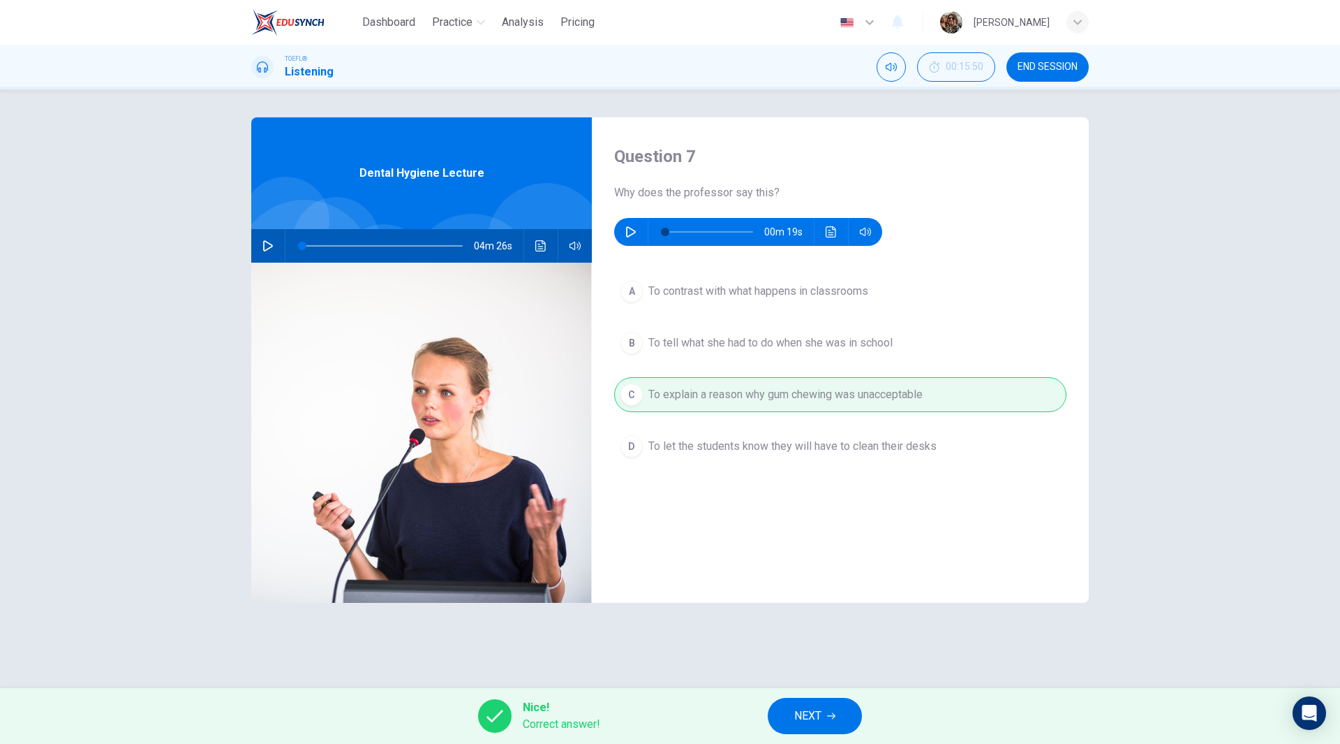
click at [842, 726] on button "NEXT" at bounding box center [815, 715] width 94 height 36
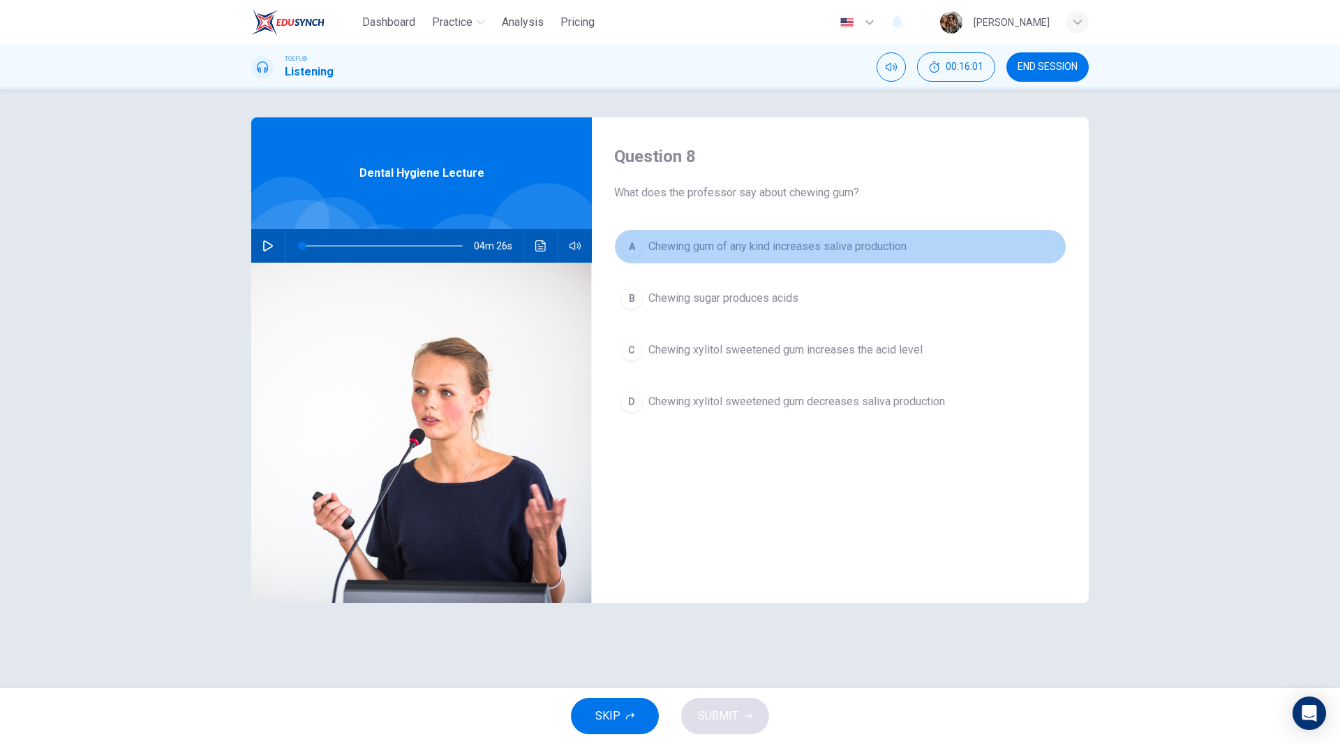
click at [792, 253] on span "Chewing gum of any kind increases saliva production" at bounding box center [778, 246] width 258 height 17
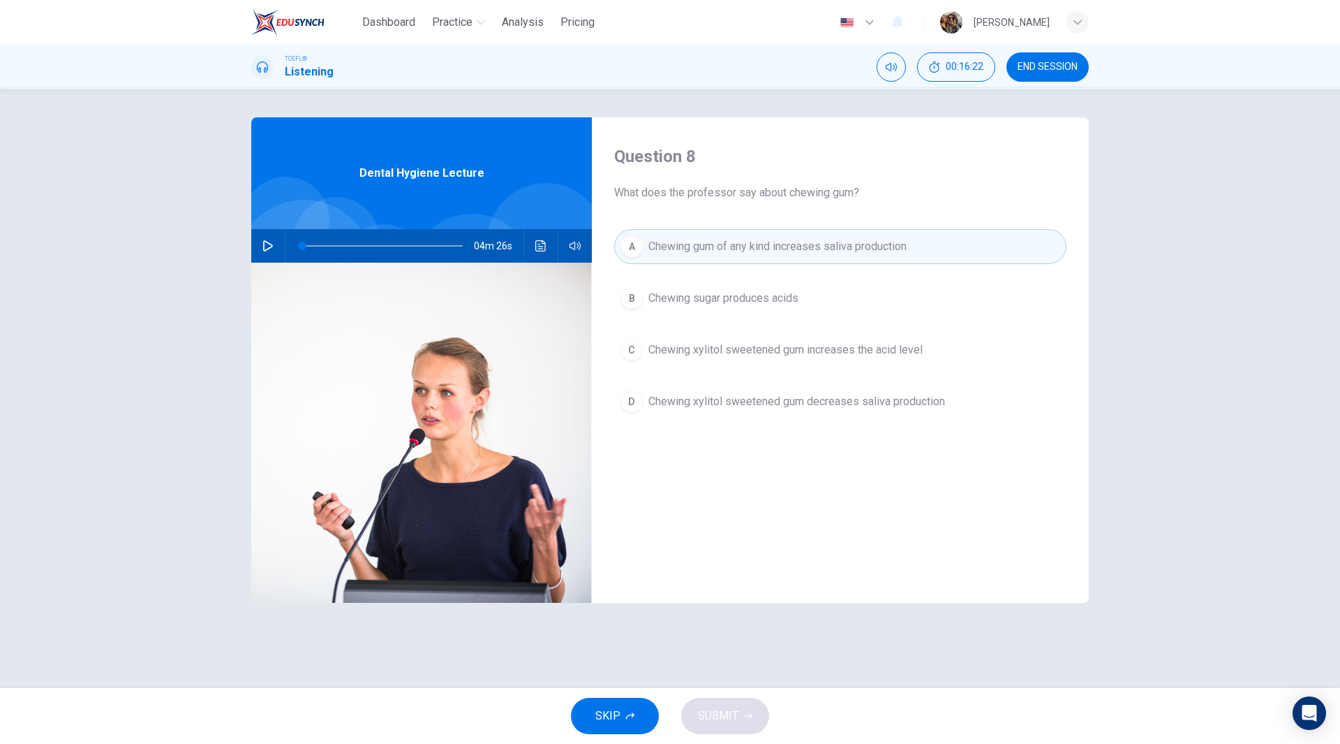
click at [739, 296] on span "Chewing sugar produces acids" at bounding box center [724, 298] width 150 height 17
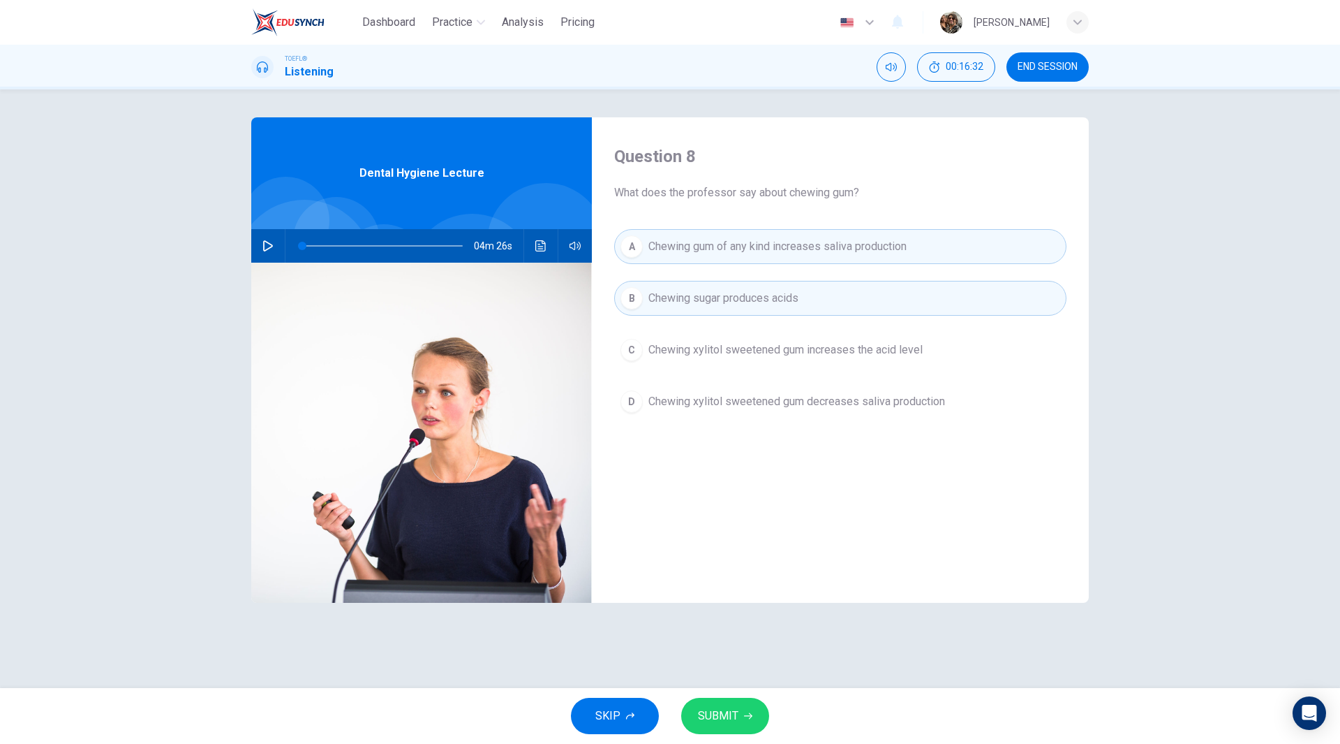
click at [734, 715] on span "SUBMIT" at bounding box center [718, 716] width 40 height 20
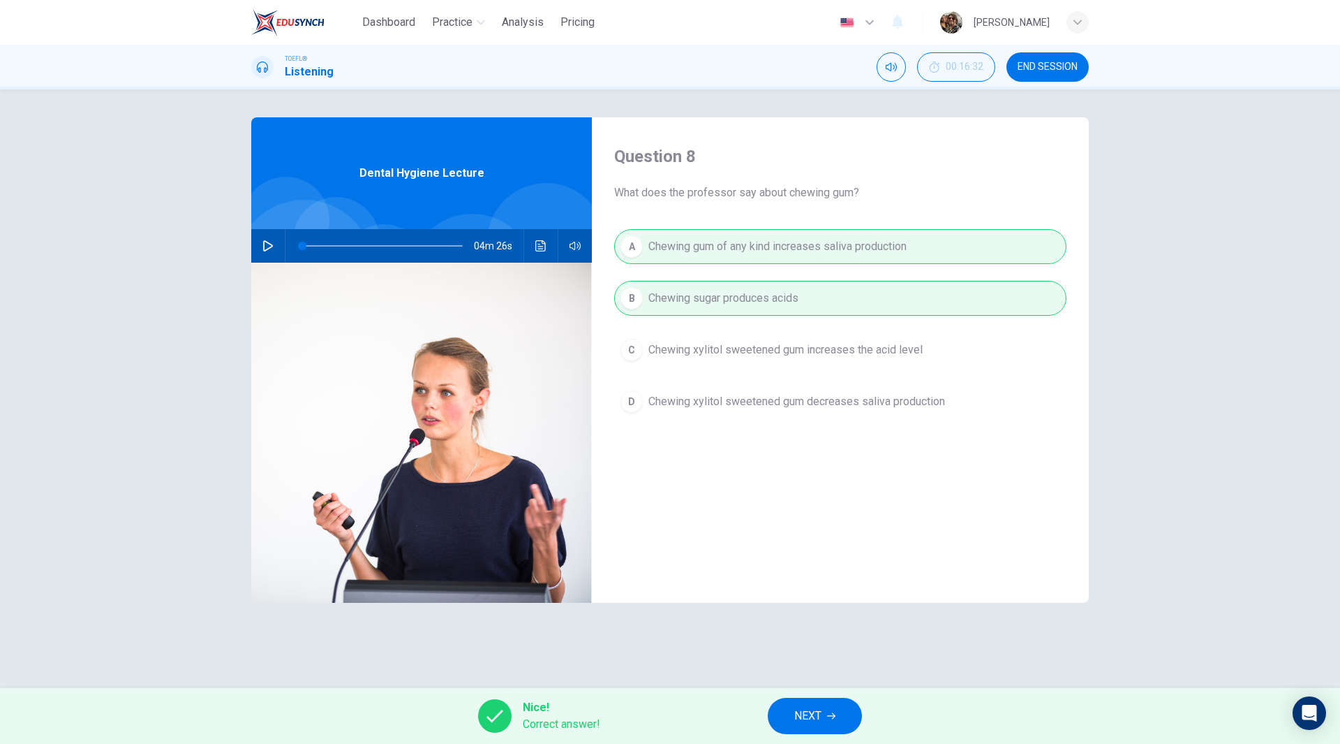
click at [807, 717] on span "NEXT" at bounding box center [808, 716] width 27 height 20
